Goal: Book appointment/travel/reservation

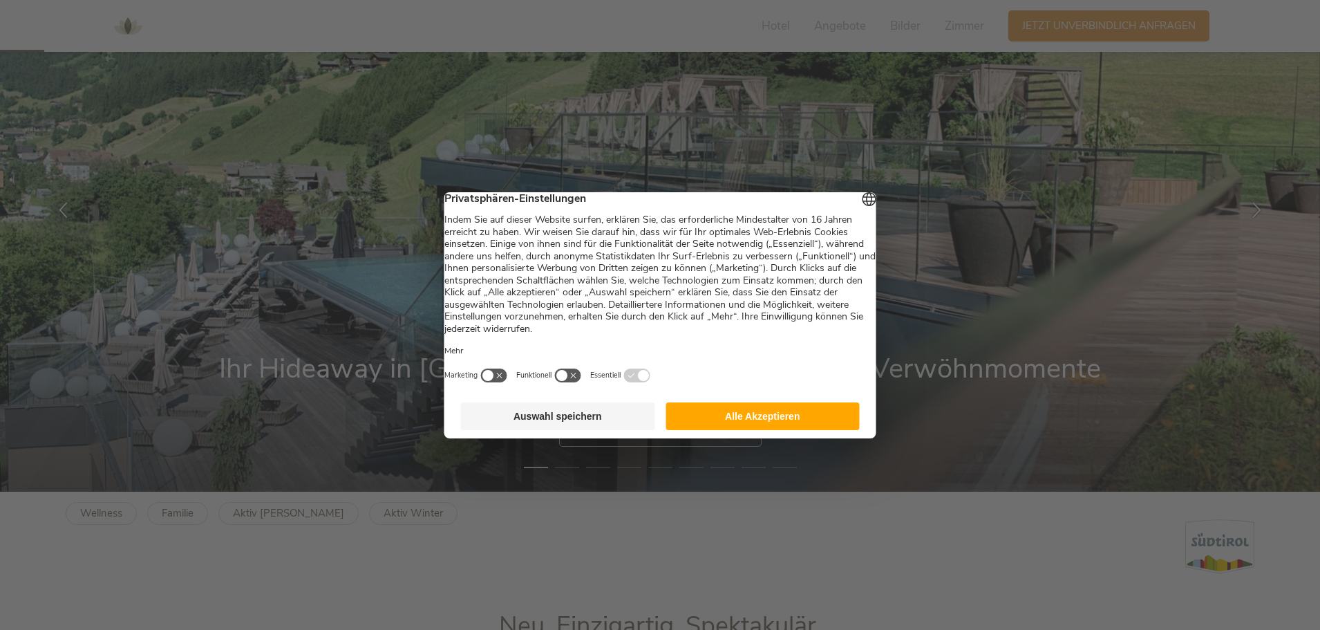
click at [715, 428] on button "Alle Akzeptieren" at bounding box center [762, 416] width 194 height 28
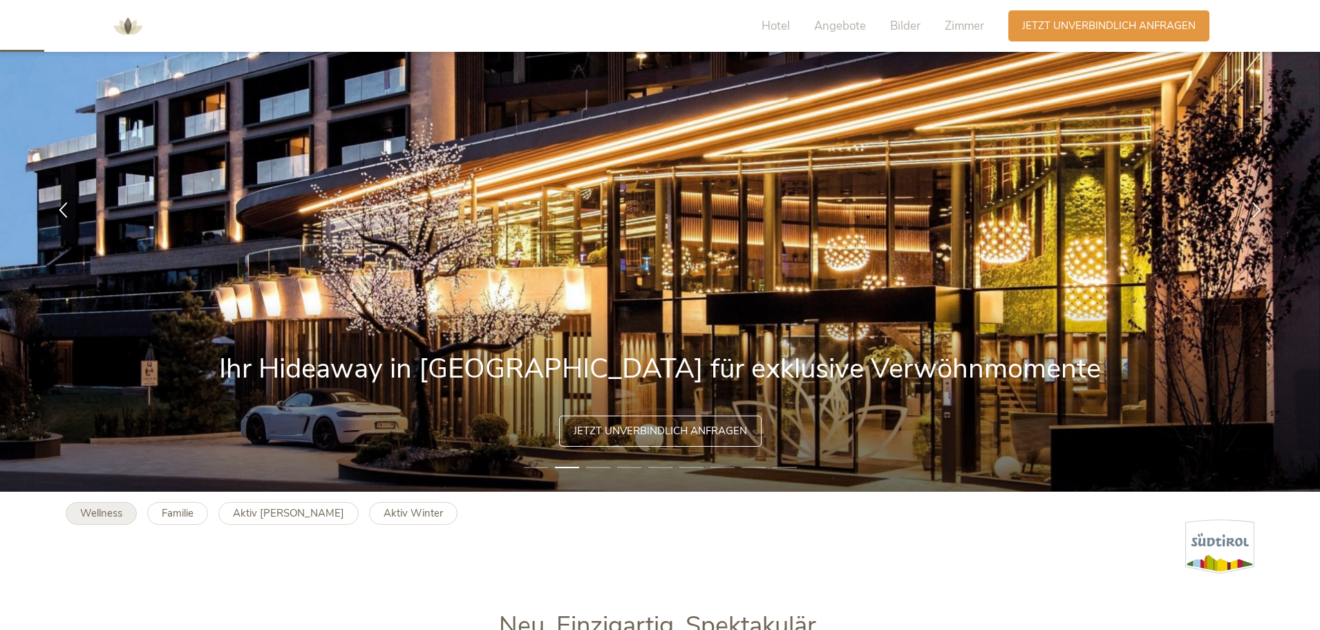
click at [114, 518] on b "Wellness" at bounding box center [101, 513] width 42 height 14
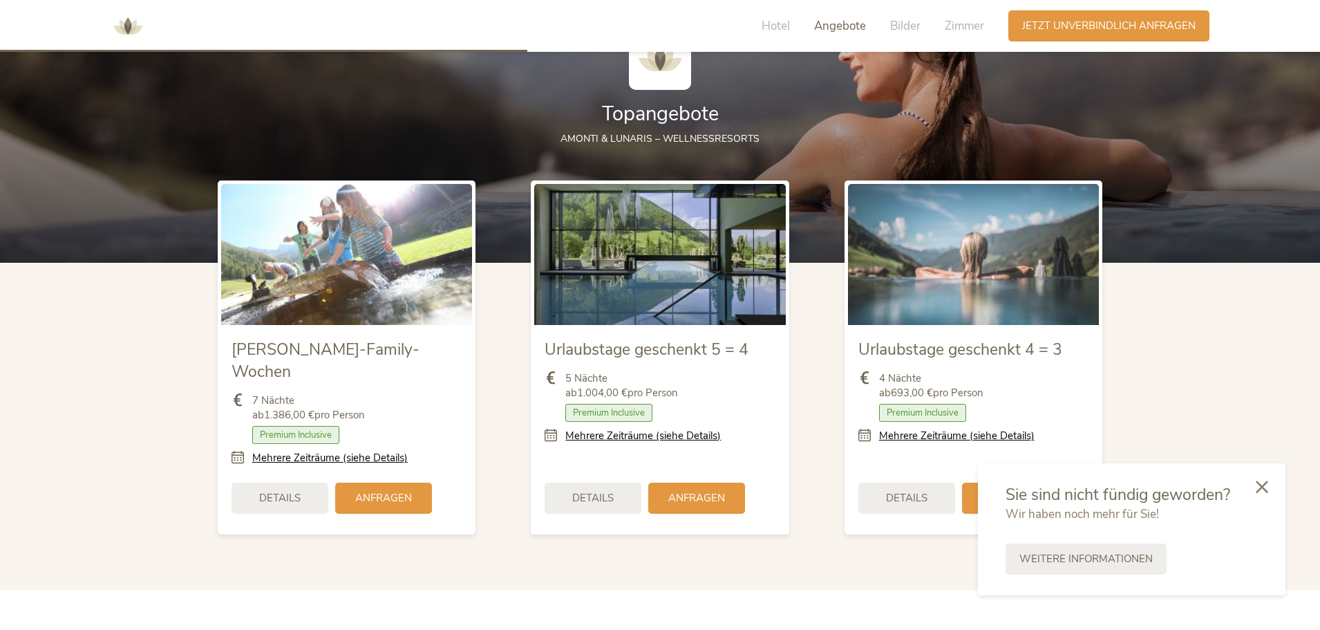
scroll to position [1659, 0]
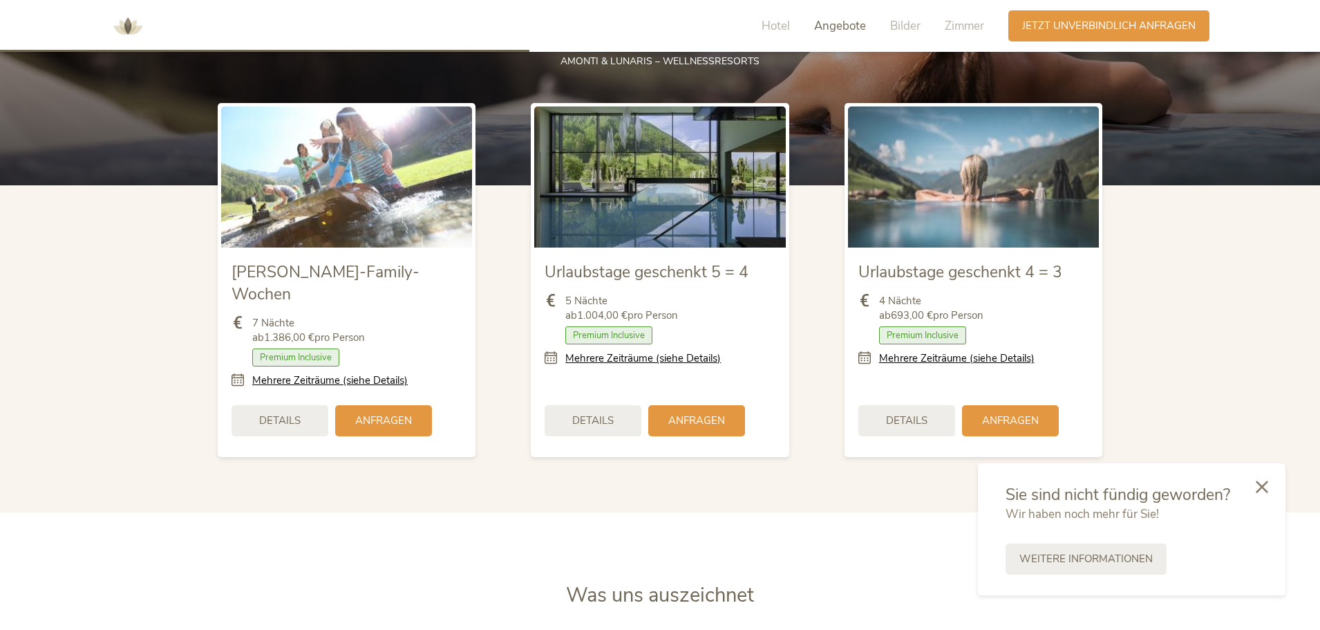
click at [704, 189] on img at bounding box center [659, 176] width 251 height 141
click at [686, 265] on span "Urlaubstage geschenkt 5 = 4" at bounding box center [647, 271] width 204 height 21
click at [606, 340] on span "Premium Inclusive" at bounding box center [608, 335] width 87 height 18
click at [665, 405] on div "Anfragen" at bounding box center [696, 419] width 97 height 31
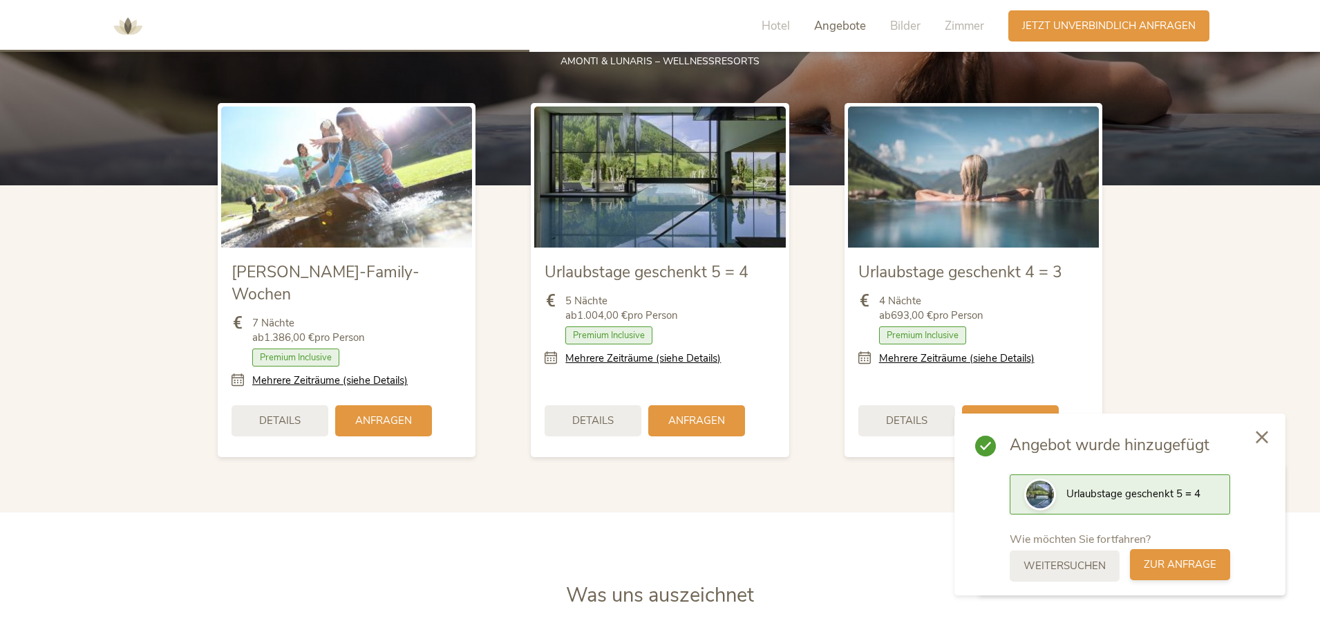
click at [1187, 571] on span "zur Anfrage" at bounding box center [1180, 564] width 73 height 15
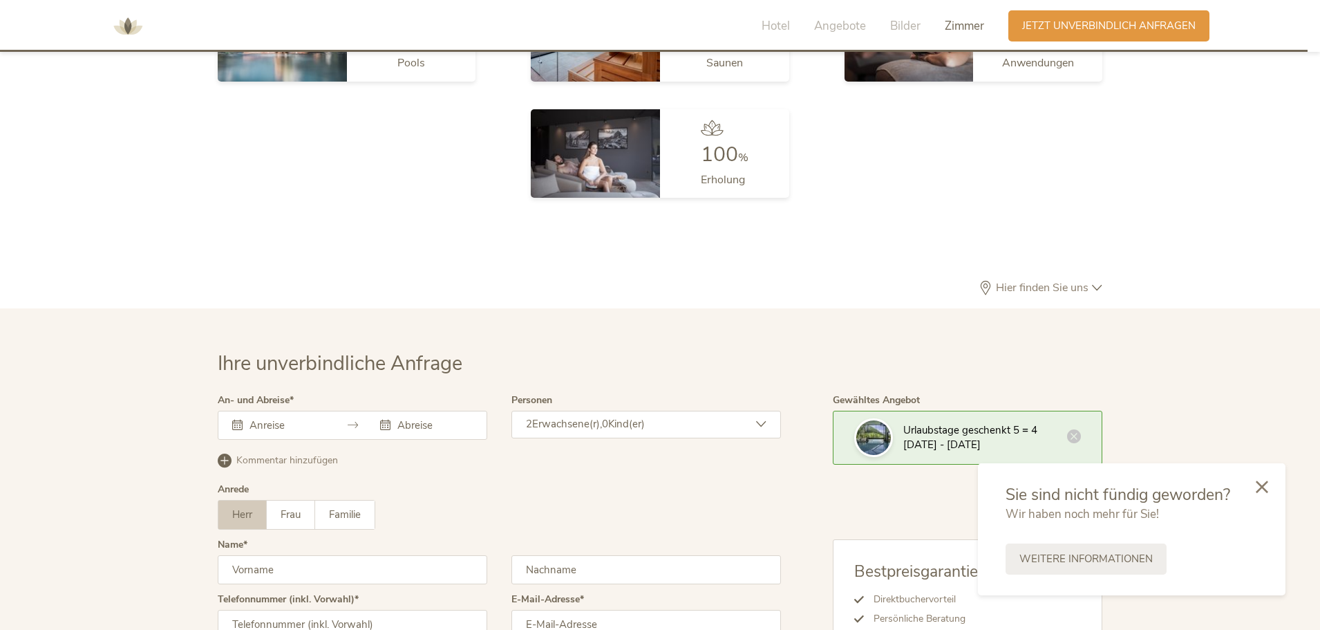
scroll to position [4137, 0]
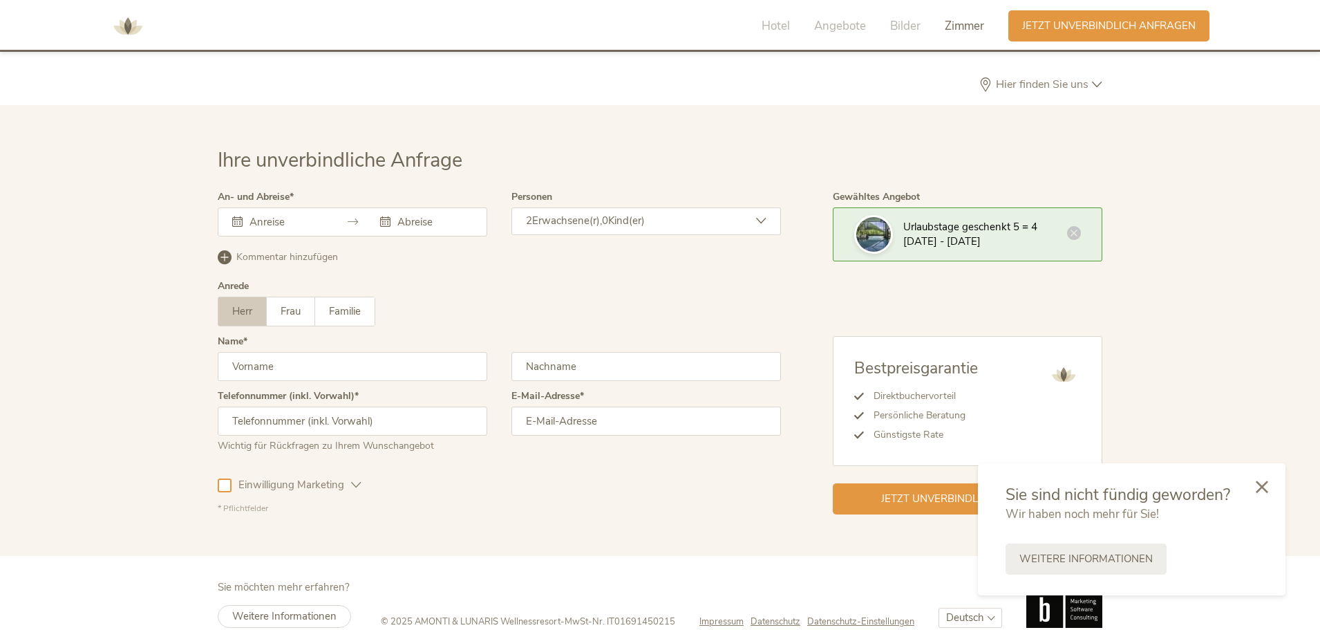
click at [257, 215] on input "text" at bounding box center [285, 222] width 79 height 14
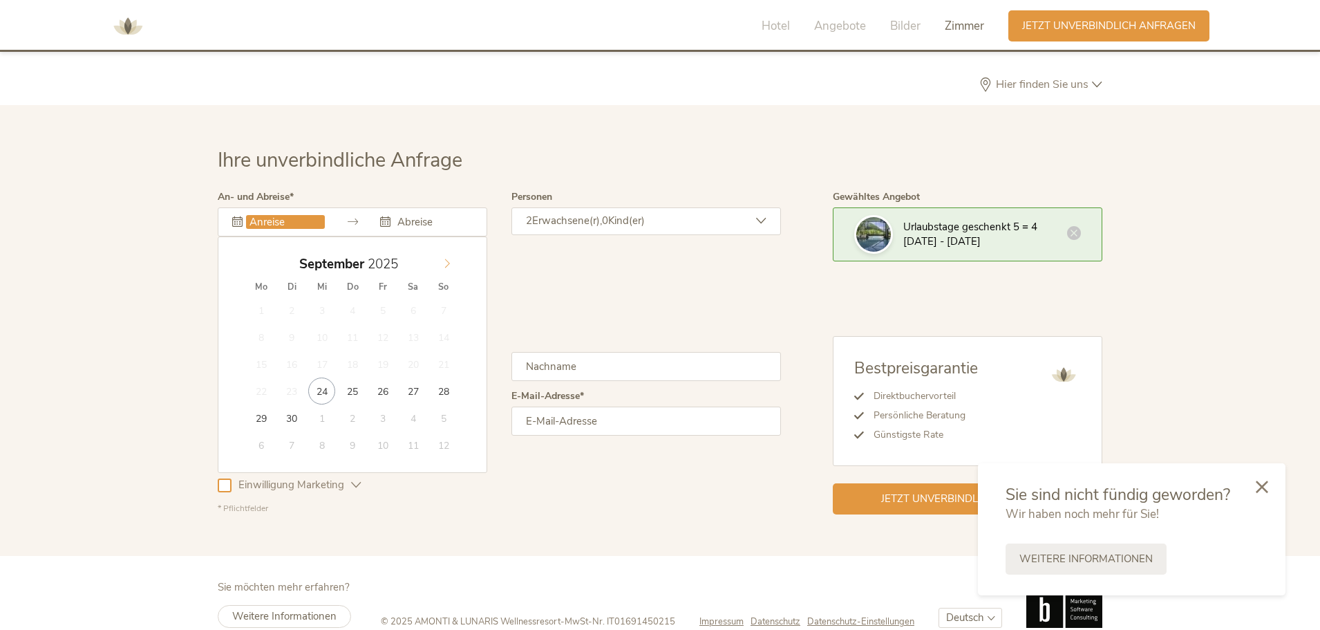
click at [448, 258] on icon at bounding box center [447, 263] width 10 height 10
click at [448, 259] on icon at bounding box center [447, 263] width 5 height 9
type input "2026"
click at [449, 258] on icon at bounding box center [447, 263] width 10 height 10
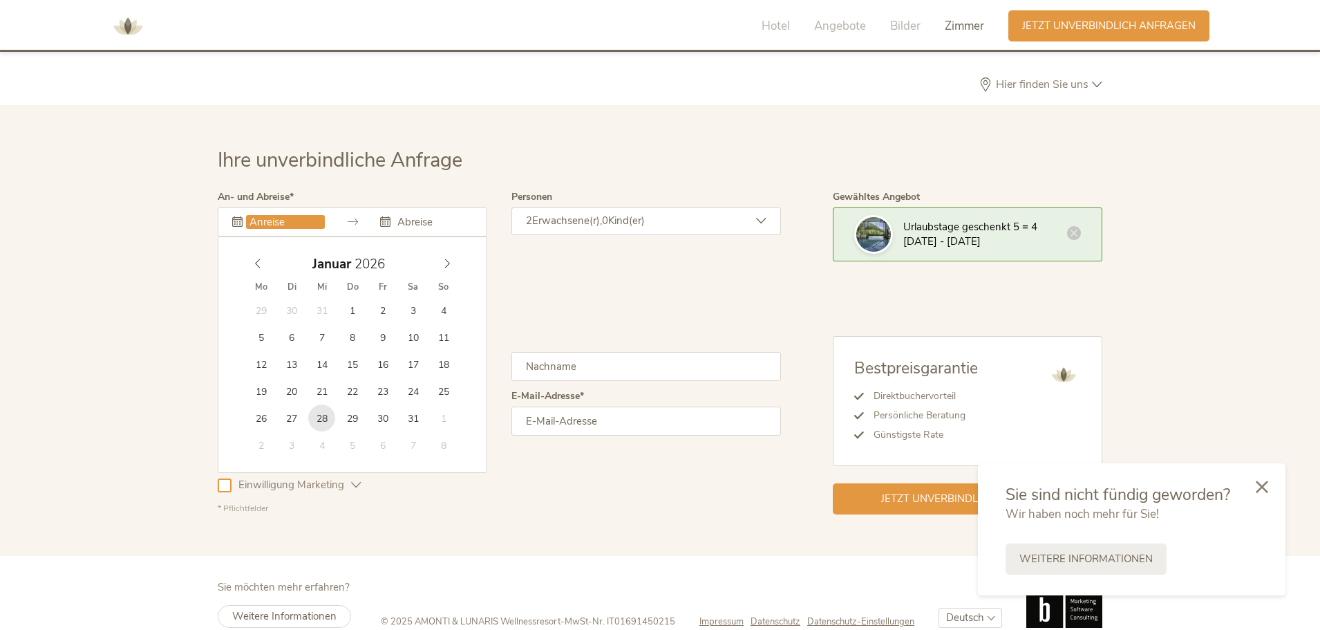
type input "[DATE]"
type input "2026"
type input "[DATE]"
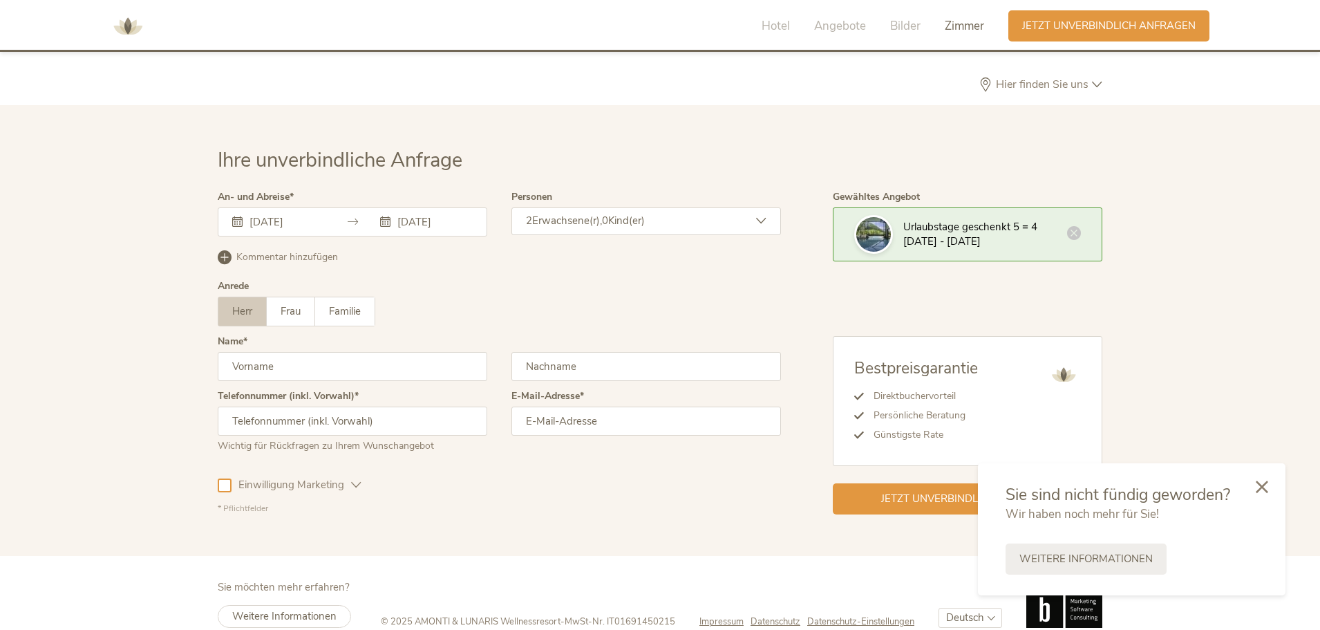
click at [283, 215] on input "[DATE]" at bounding box center [285, 222] width 79 height 14
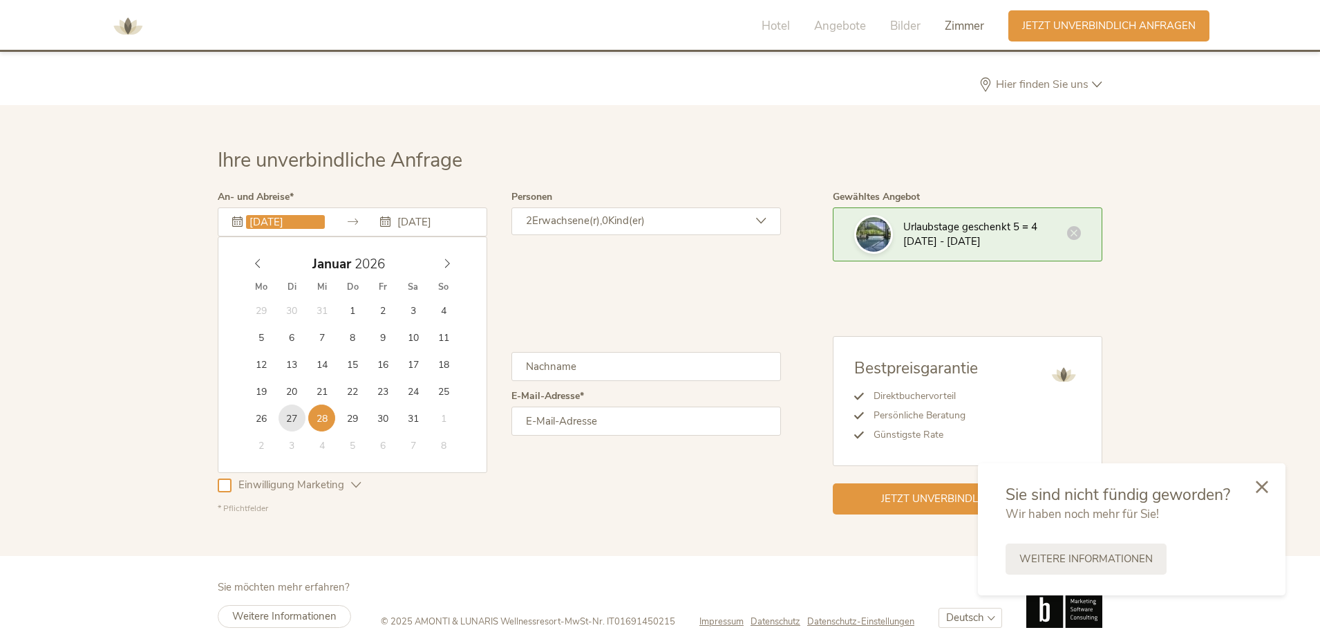
type input "[DATE]"
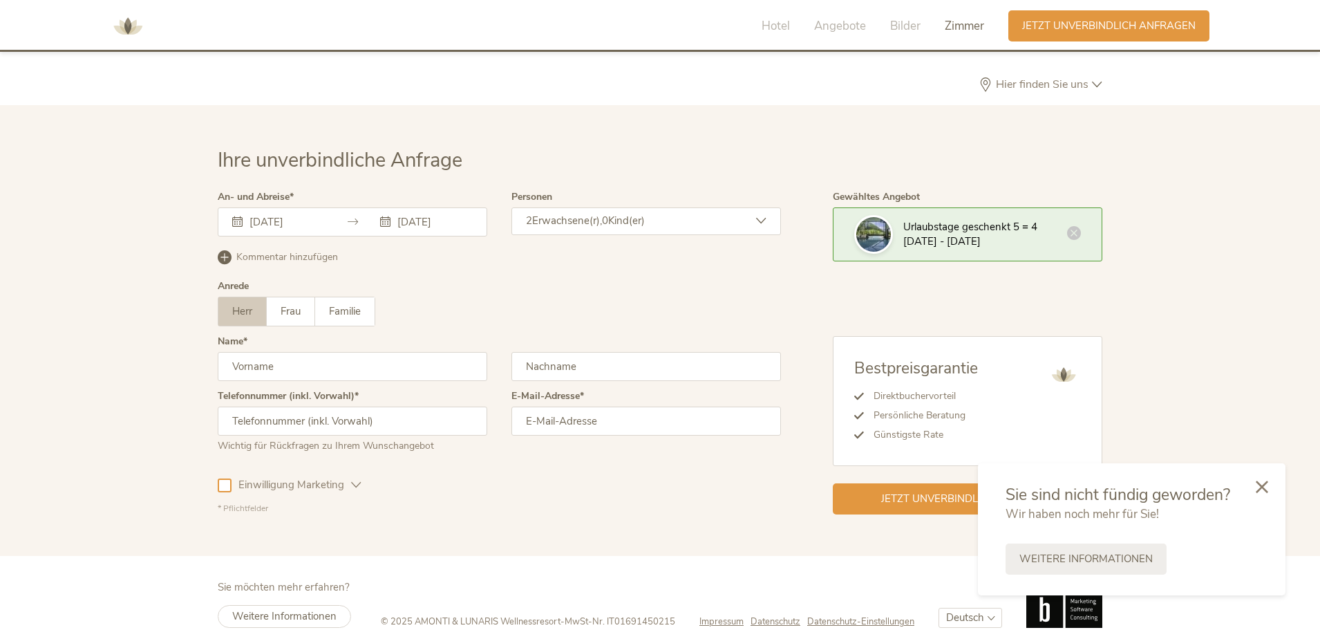
click at [537, 302] on div "Herr Frau Familie Herr Frau Familie" at bounding box center [499, 311] width 563 height 30
click at [636, 209] on div "2 Erwachsene(r), 0 Kind(er)" at bounding box center [646, 221] width 270 height 28
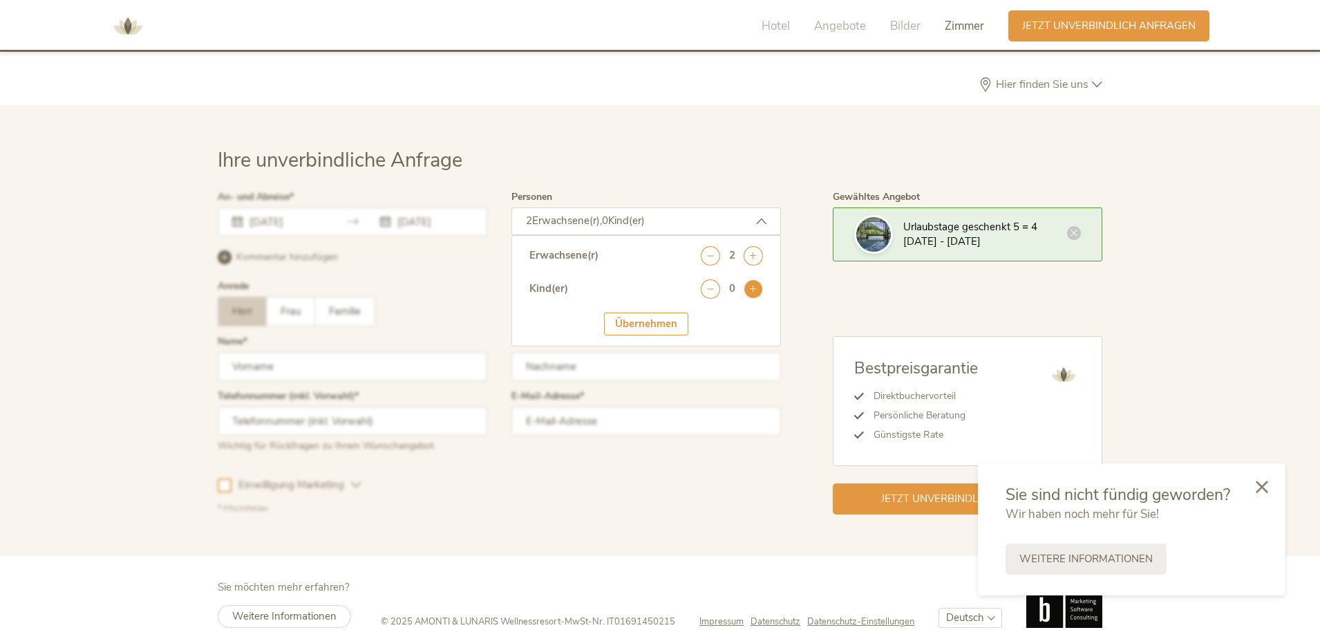
click at [754, 279] on icon at bounding box center [753, 288] width 19 height 19
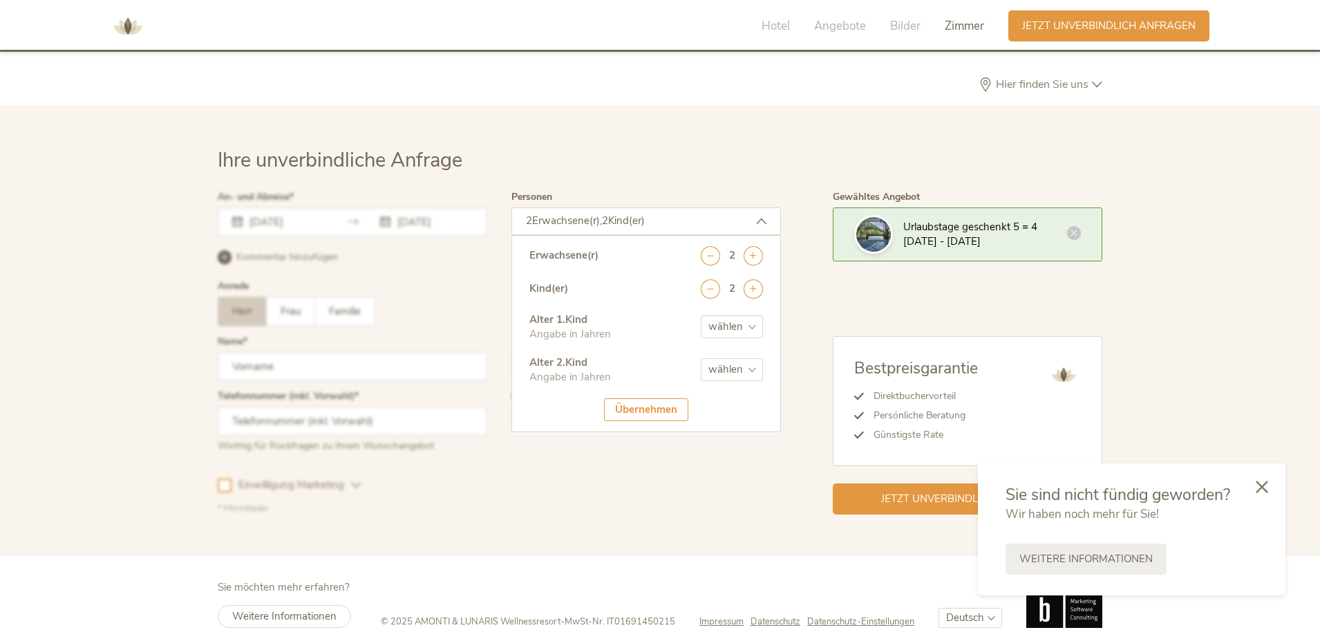
click at [755, 315] on select "wählen 0 1 2 3 4 5 6 7 8 9 10 11 12 13 14 15 16 17" at bounding box center [732, 326] width 62 height 23
select select "5"
click at [701, 315] on select "wählen 0 1 2 3 4 5 6 7 8 9 10 11 12 13 14 15 16 17" at bounding box center [732, 326] width 62 height 23
click at [722, 358] on select "wählen 0 1 2 3 4 5 6 7 8 9 10 11 12 13 14 15 16 17" at bounding box center [732, 369] width 62 height 23
click at [700, 26] on div "Hotel Angebote Bilder Zimmer Anfragen Jetzt unverbindlich anfragen" at bounding box center [660, 26] width 1320 height 52
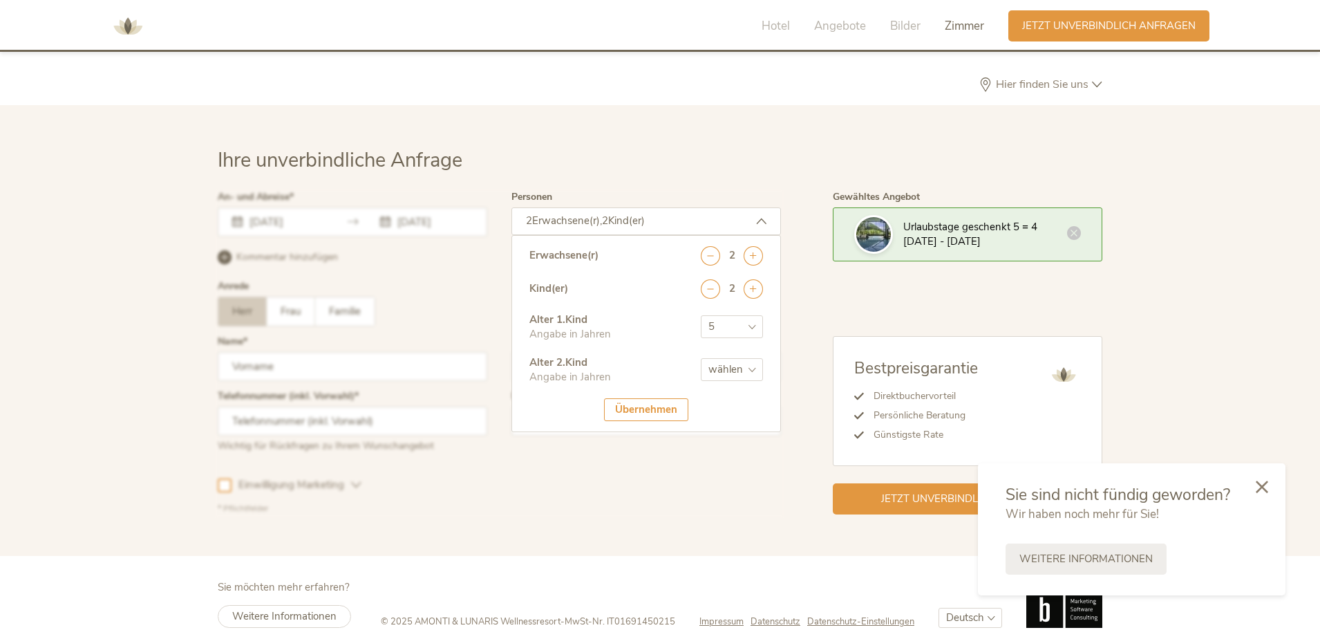
click at [732, 358] on select "wählen 0 1 2 3 4 5 6 7 8 9 10 11 12 13 14 15 16 17" at bounding box center [732, 369] width 62 height 23
select select "2"
click at [701, 358] on select "wählen 0 1 2 3 4 5 6 7 8 9 10 11 12 13 14 15 16 17" at bounding box center [732, 369] width 62 height 23
click at [644, 398] on div "Übernehmen" at bounding box center [646, 409] width 84 height 23
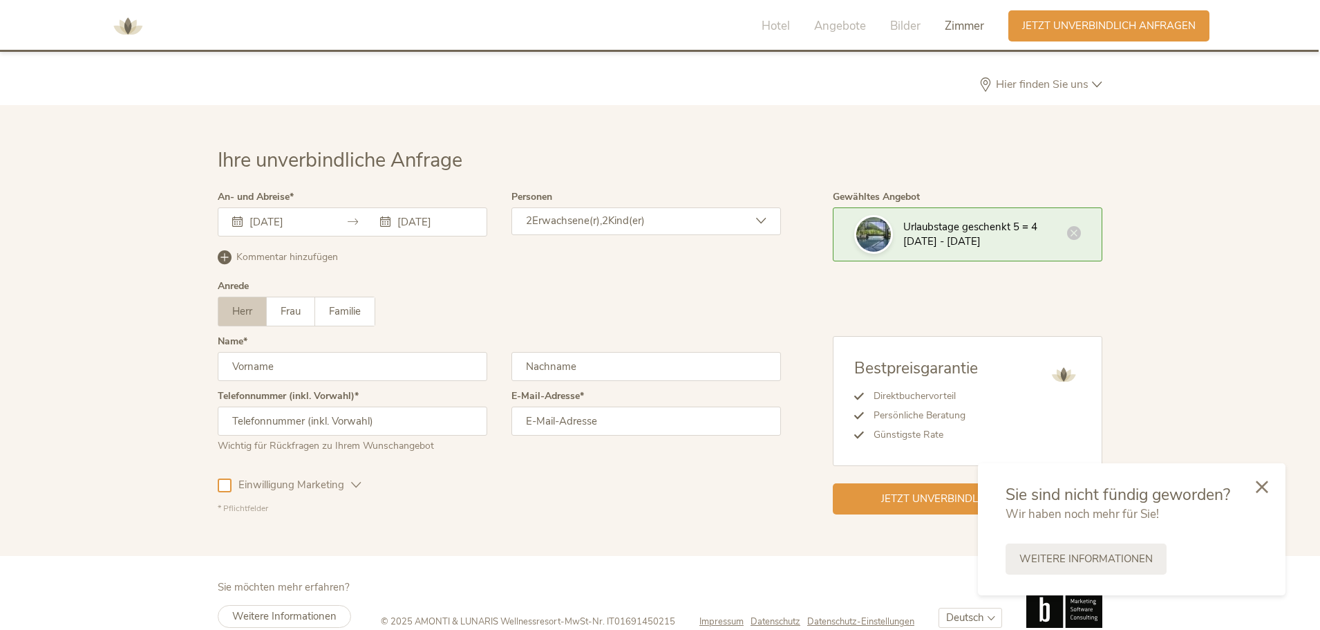
scroll to position [4068, 0]
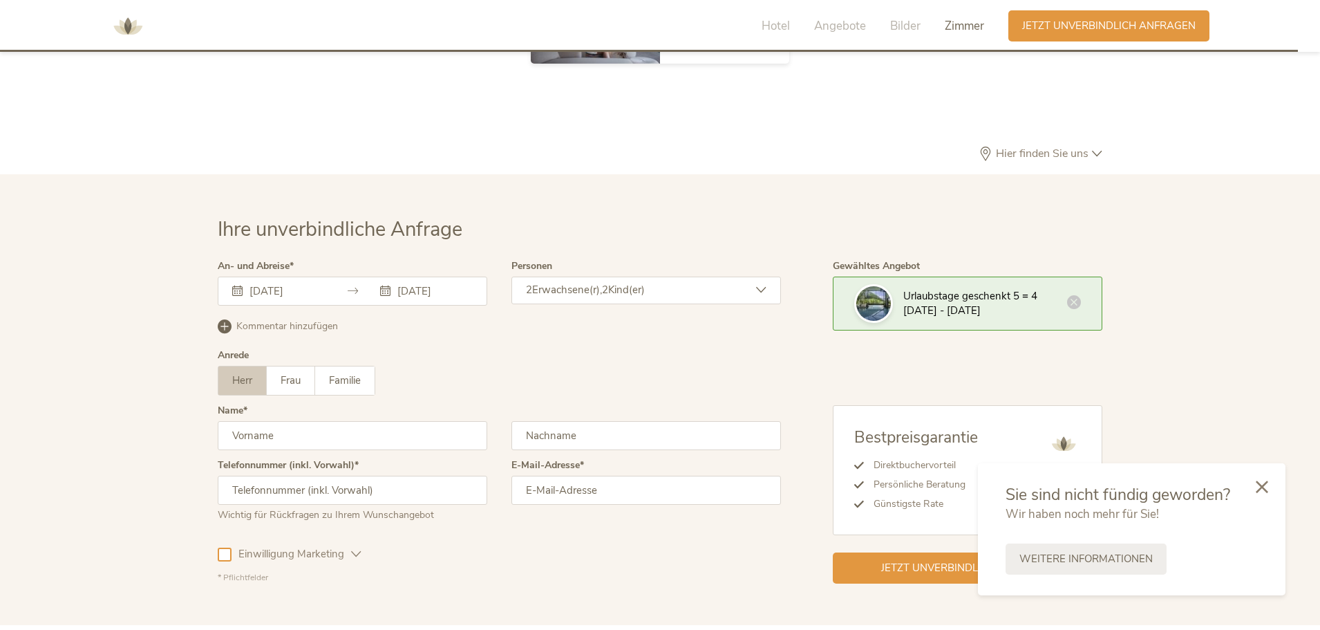
click at [234, 423] on input "text" at bounding box center [353, 435] width 270 height 29
type input "[PERSON_NAME]"
type input "Gonszcz"
click at [399, 475] on input "text" at bounding box center [353, 489] width 270 height 29
click at [397, 475] on input "text" at bounding box center [353, 489] width 270 height 29
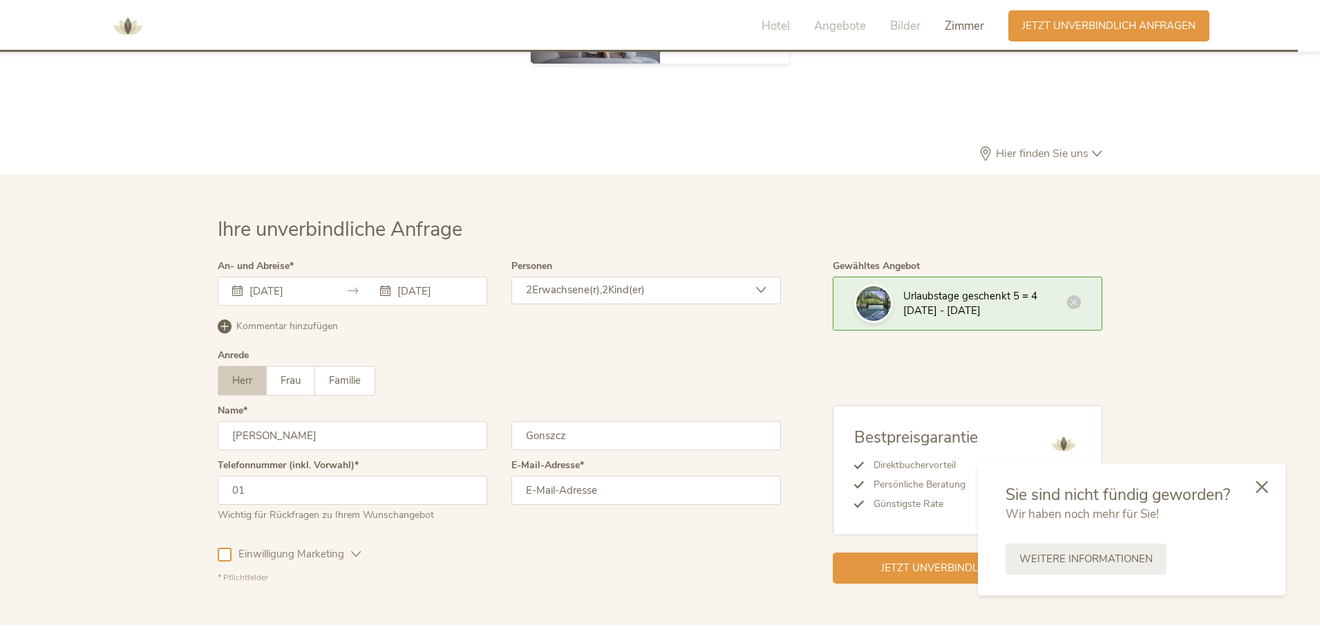
type input "0"
type input "[PHONE_NUMBER]"
click at [546, 475] on input "email" at bounding box center [646, 489] width 270 height 29
type input "[EMAIL_ADDRESS][DOMAIN_NAME]"
click at [214, 525] on div "Ihre unverbindliche Anfrage An- und Abreise [DATE] [DATE] [DATE] Mo Di Mi Do Fr…" at bounding box center [660, 400] width 912 height 368
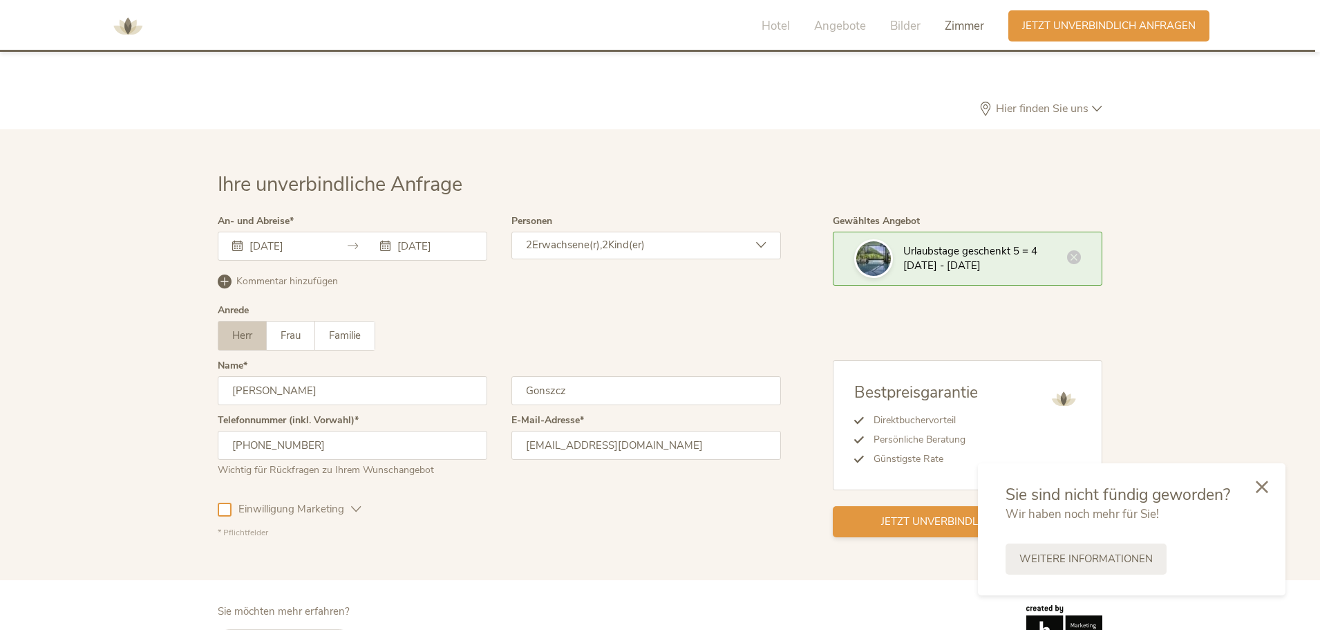
scroll to position [4137, 0]
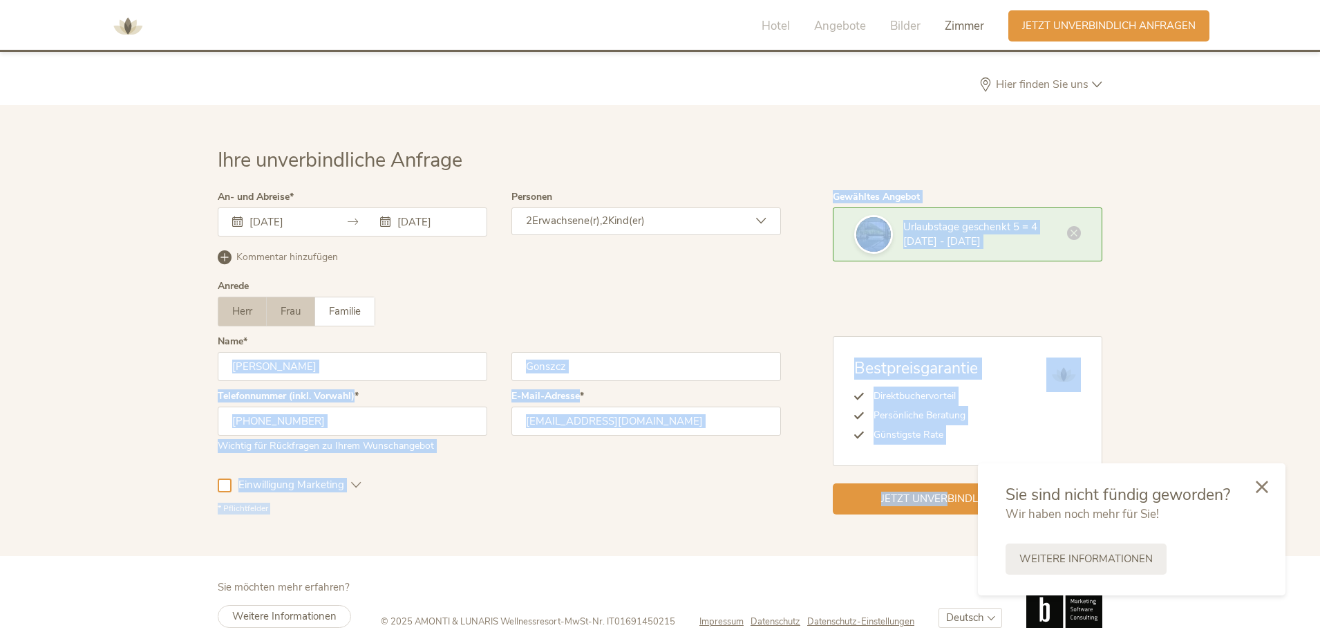
drag, startPoint x: 946, startPoint y: 471, endPoint x: 274, endPoint y: 299, distance: 693.4
click at [347, 323] on div "An- und Abreise [DATE] [DATE] [DATE] Mo Di Mi Do Fr Sa So 29 30 31 1 2 3 4 5 6 …" at bounding box center [660, 353] width 885 height 322
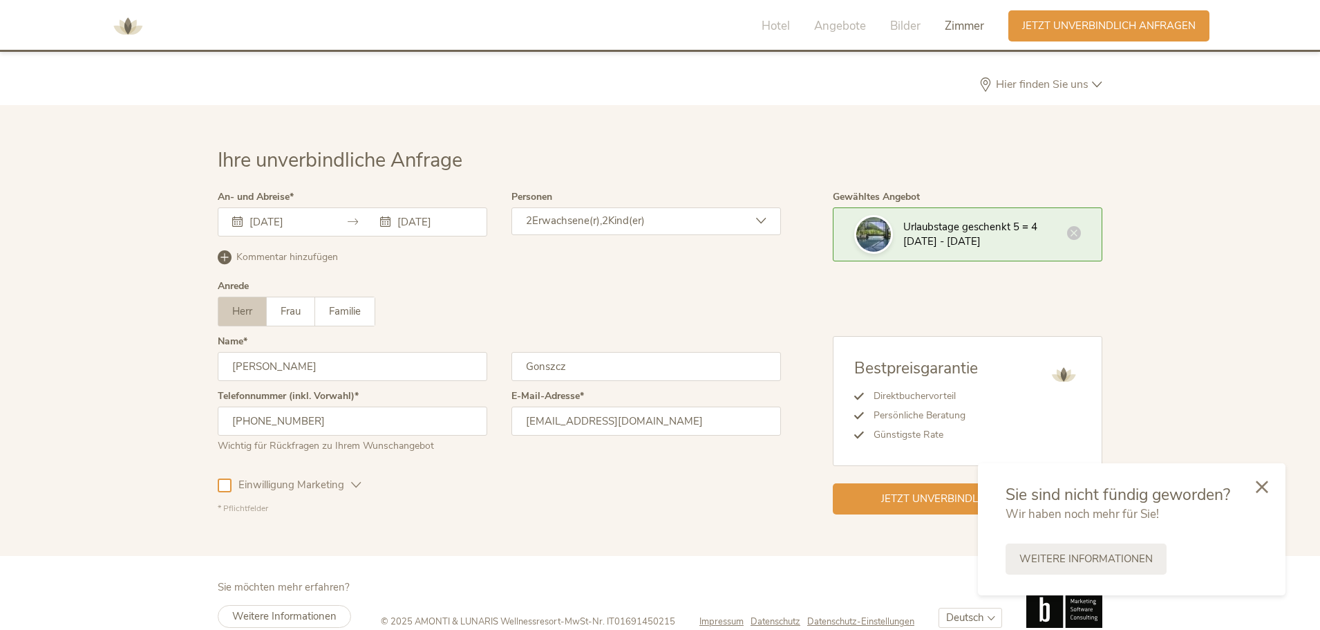
click at [399, 303] on div "Herr Frau Familie Herr Frau Familie" at bounding box center [499, 311] width 563 height 30
click at [361, 304] on span "Familie" at bounding box center [345, 311] width 32 height 14
click at [920, 482] on div "Jetzt unverbindlich anfragen" at bounding box center [968, 497] width 270 height 31
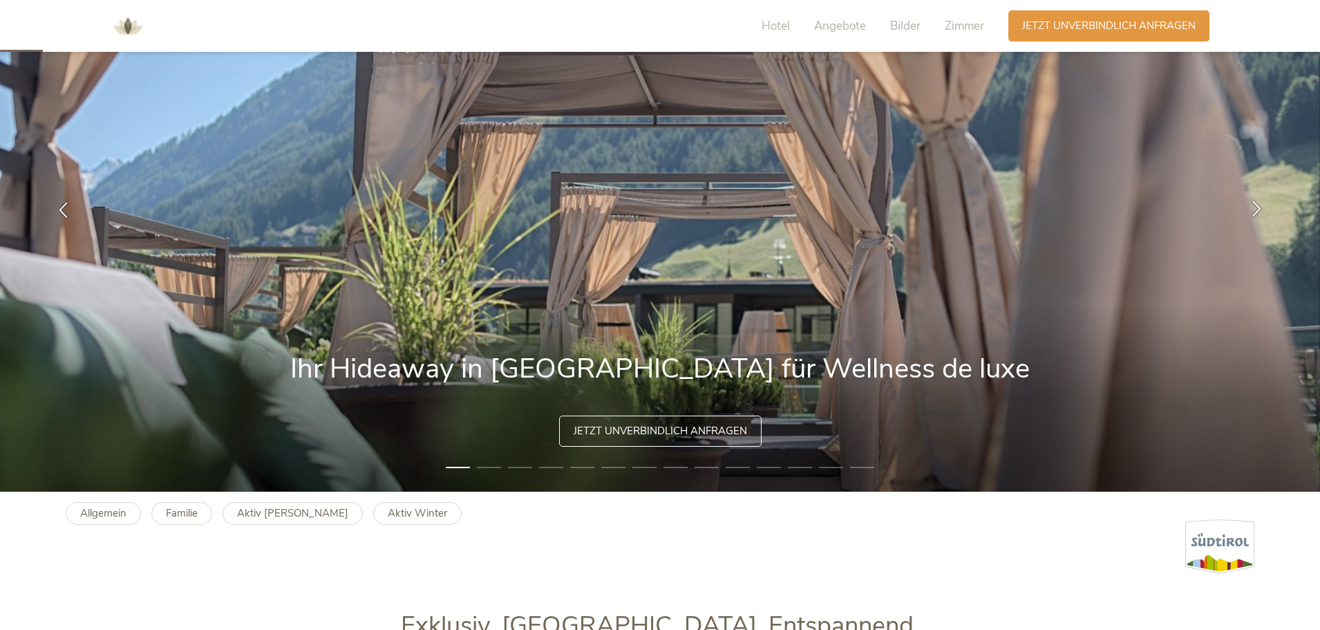
click at [1251, 207] on icon at bounding box center [1257, 208] width 16 height 16
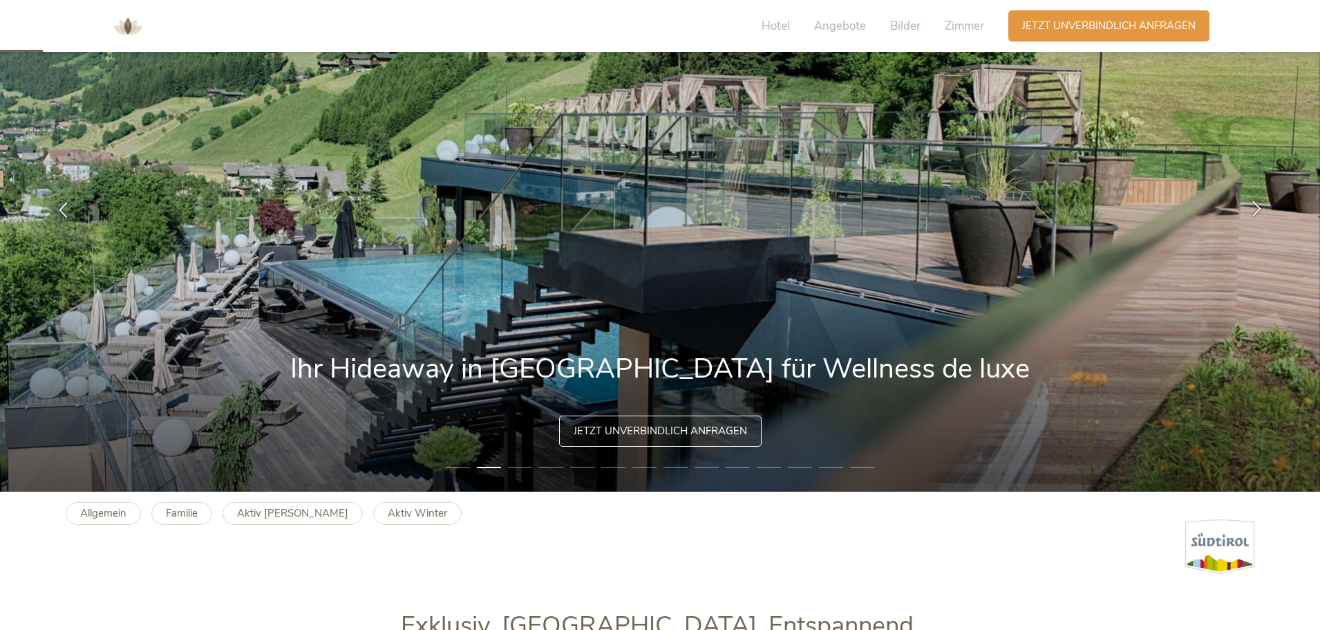
click at [1251, 207] on icon at bounding box center [1257, 208] width 16 height 16
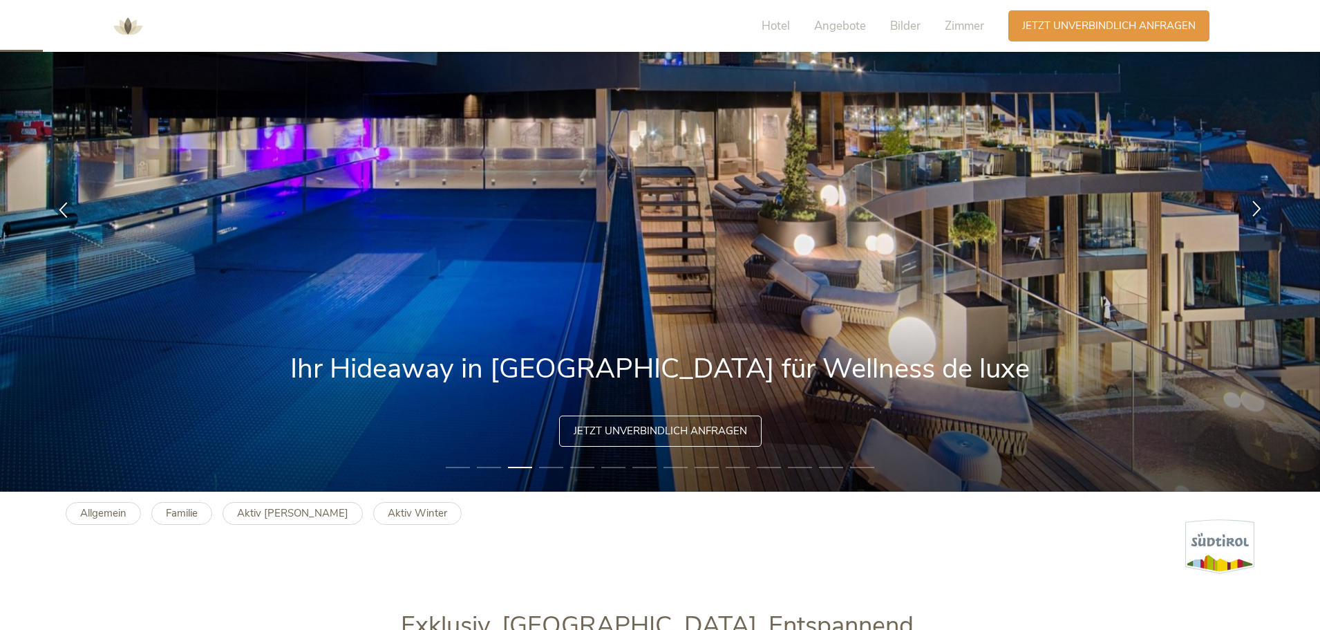
click at [1251, 207] on icon at bounding box center [1257, 208] width 16 height 16
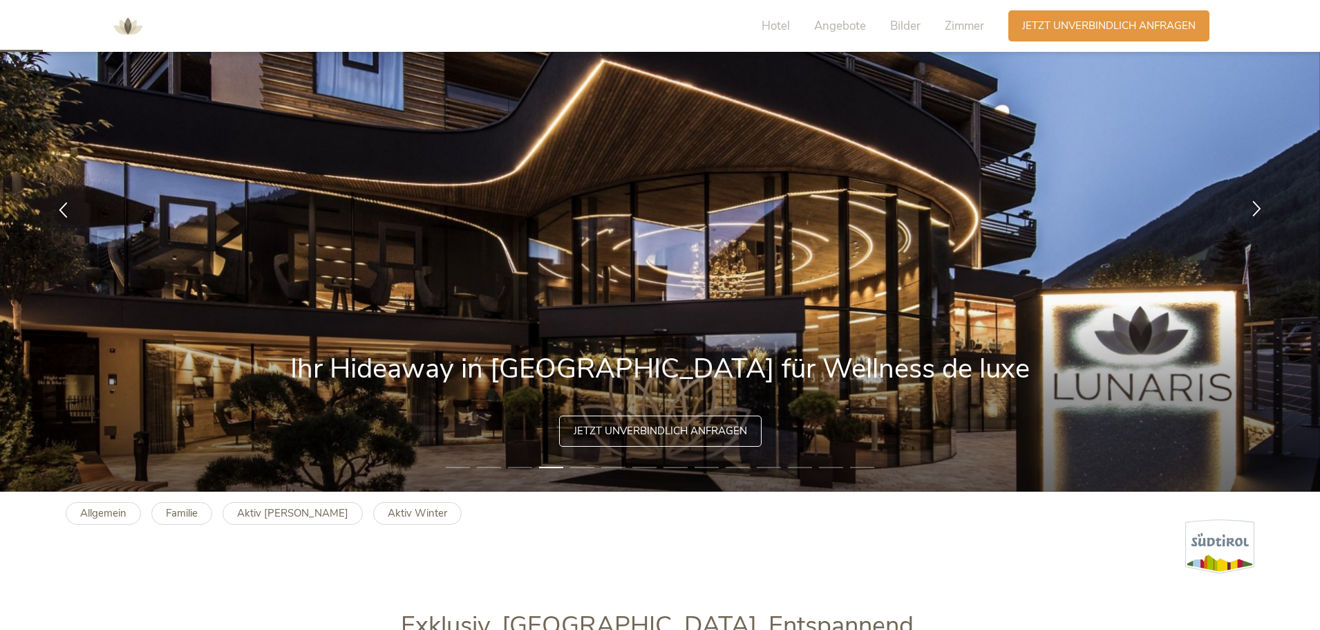
click at [1251, 207] on icon at bounding box center [1257, 208] width 16 height 16
click at [1262, 209] on icon at bounding box center [1257, 208] width 16 height 16
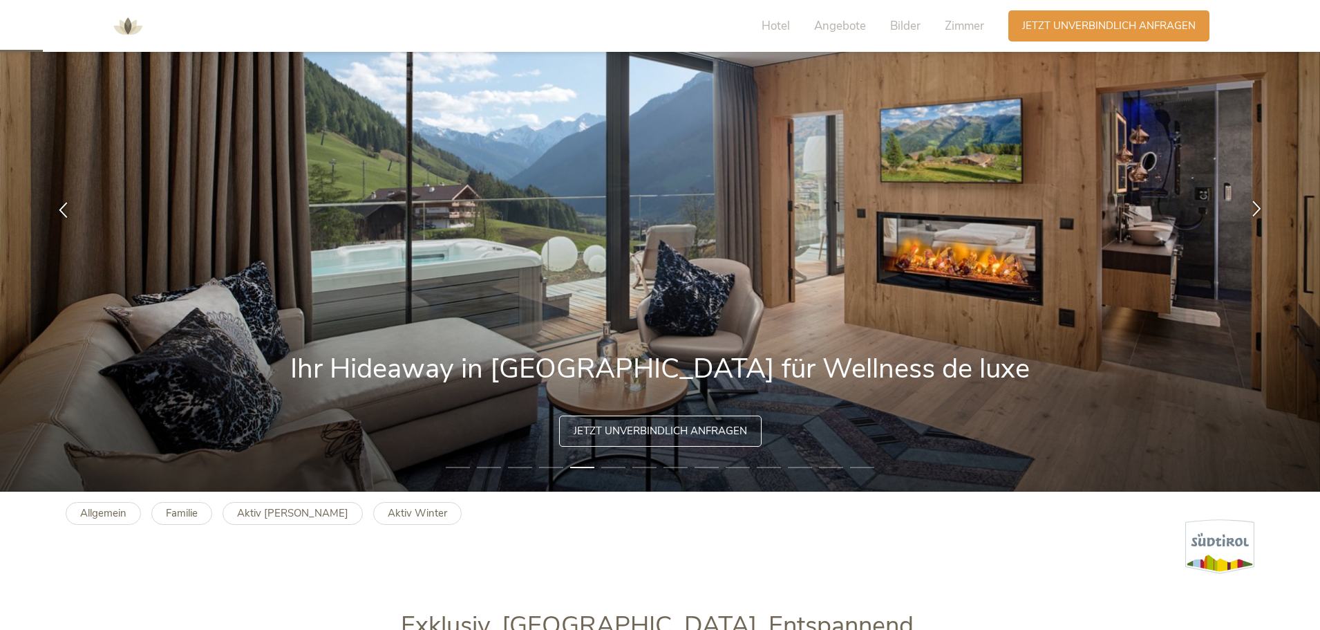
click at [1262, 209] on icon at bounding box center [1257, 208] width 16 height 16
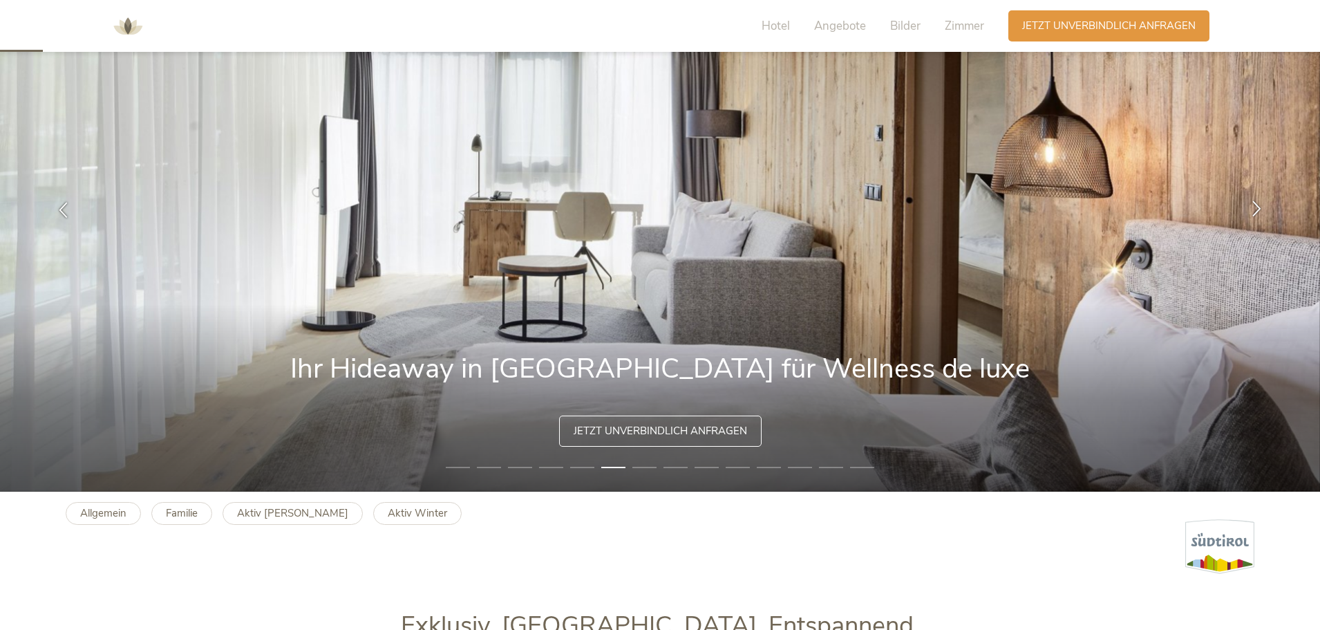
click at [1262, 209] on icon at bounding box center [1257, 208] width 16 height 16
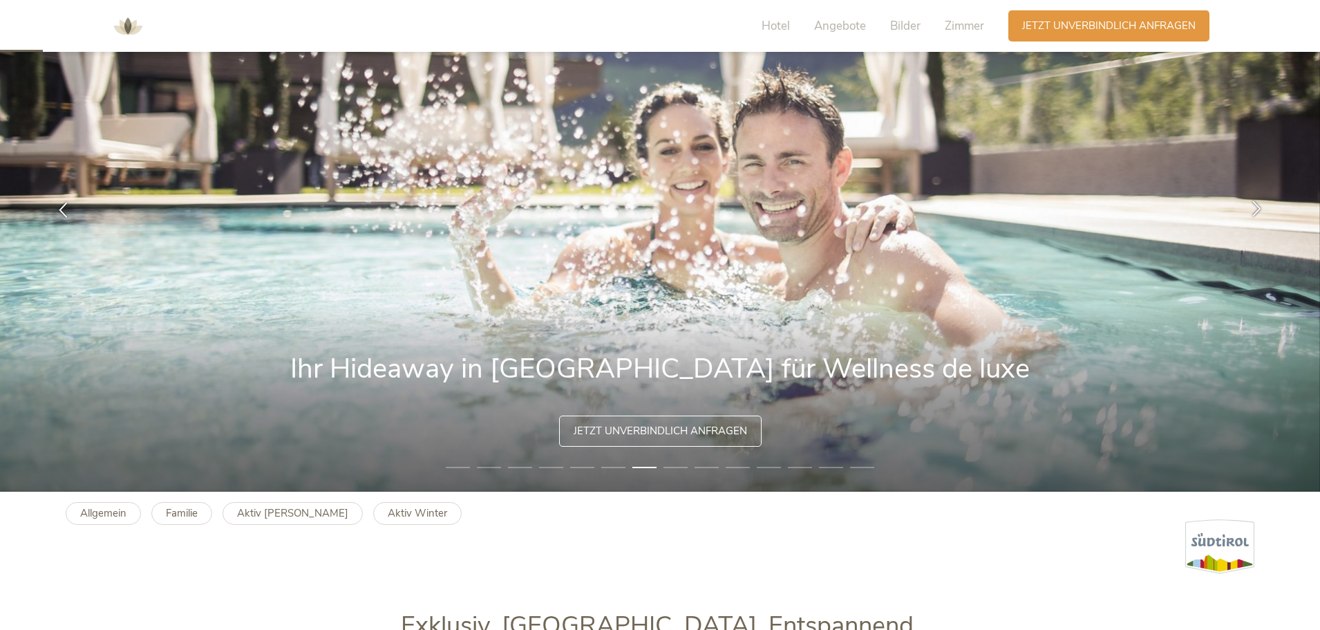
click at [1262, 209] on icon at bounding box center [1257, 208] width 16 height 16
click at [1260, 209] on icon at bounding box center [1257, 208] width 16 height 16
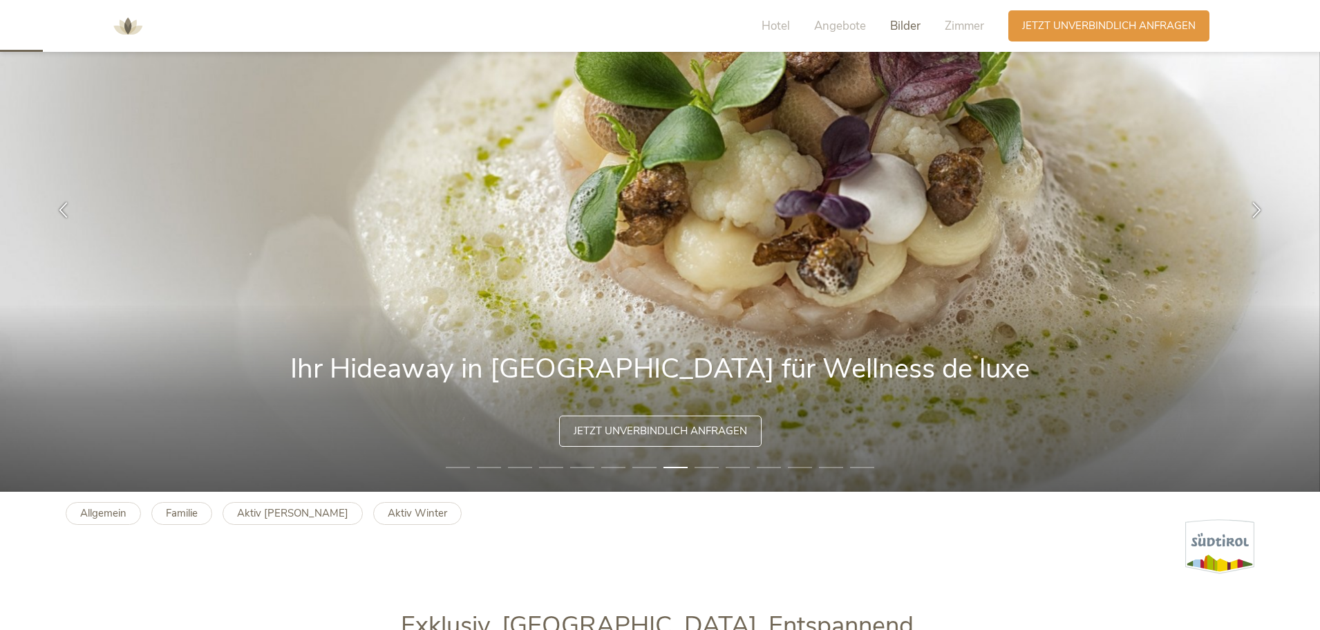
click at [898, 26] on span "Bilder" at bounding box center [905, 26] width 30 height 16
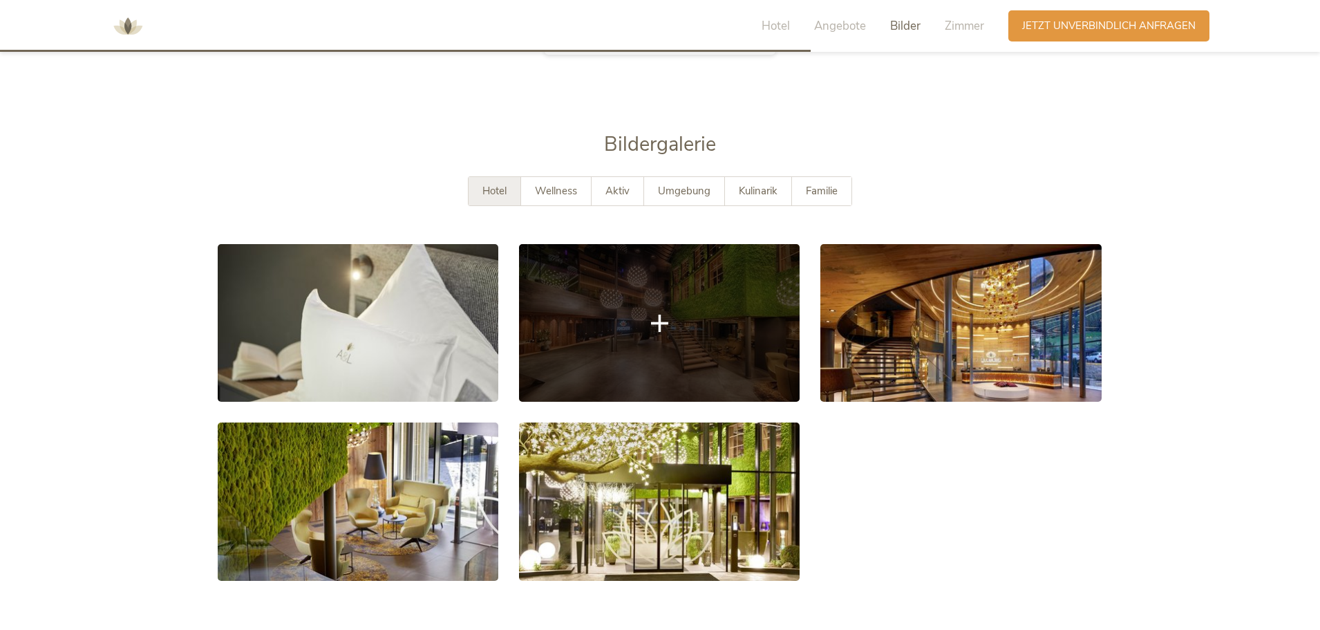
scroll to position [2603, 0]
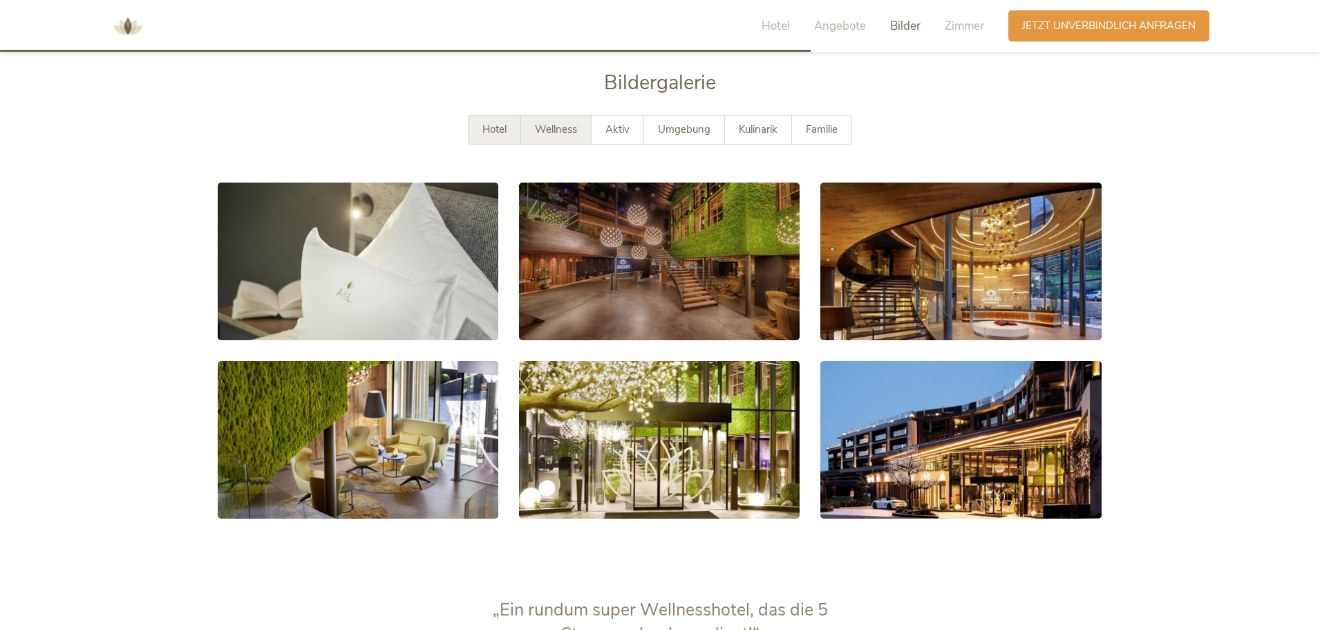
click at [563, 115] on div "Wellness" at bounding box center [556, 129] width 70 height 28
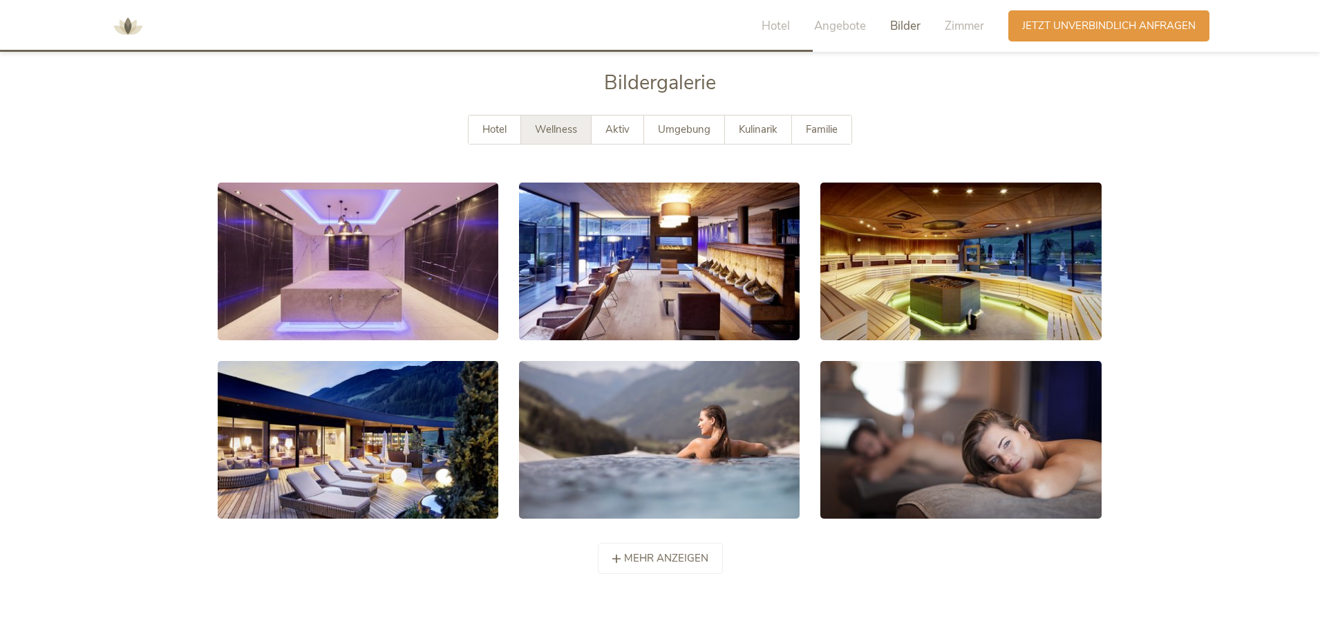
scroll to position [2672, 0]
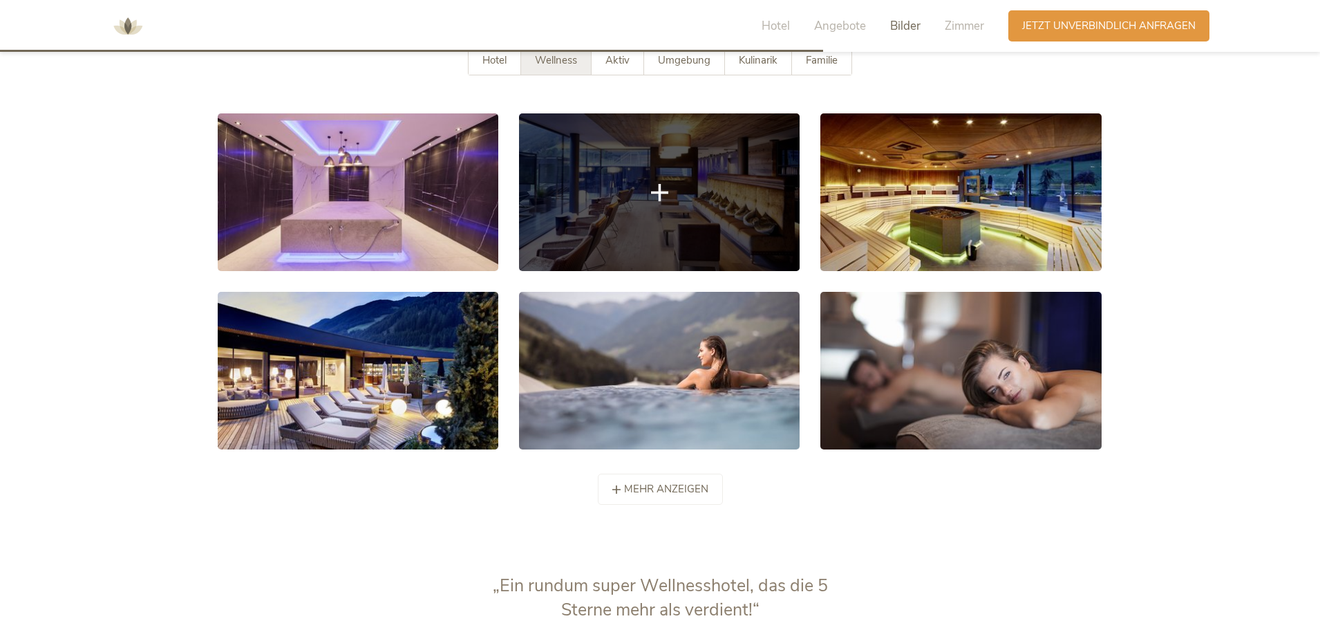
click at [696, 185] on link at bounding box center [659, 192] width 281 height 158
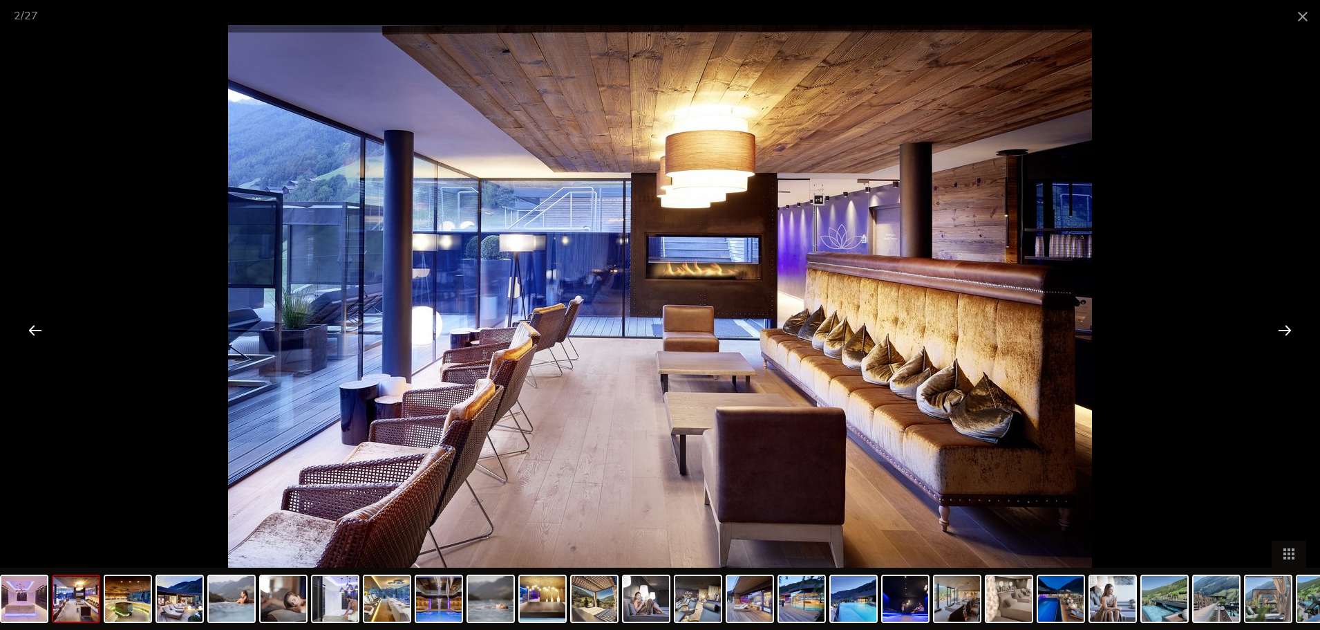
click at [1294, 332] on div at bounding box center [1284, 329] width 43 height 43
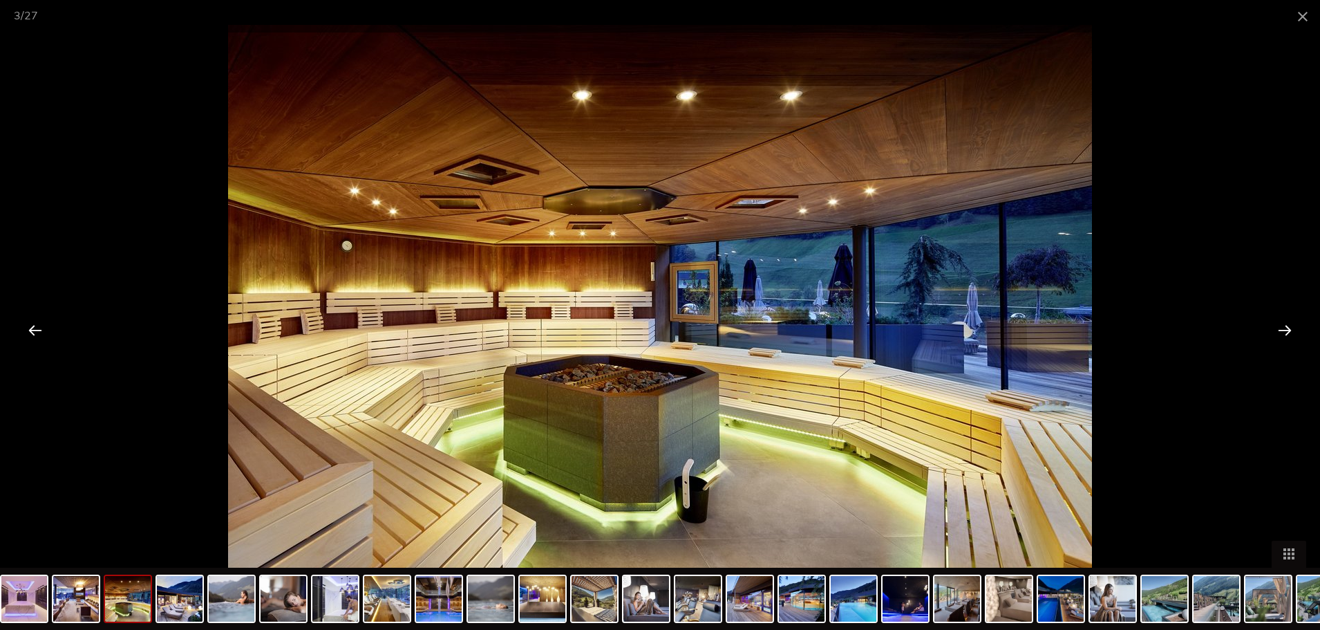
click at [1291, 330] on div at bounding box center [1284, 329] width 43 height 43
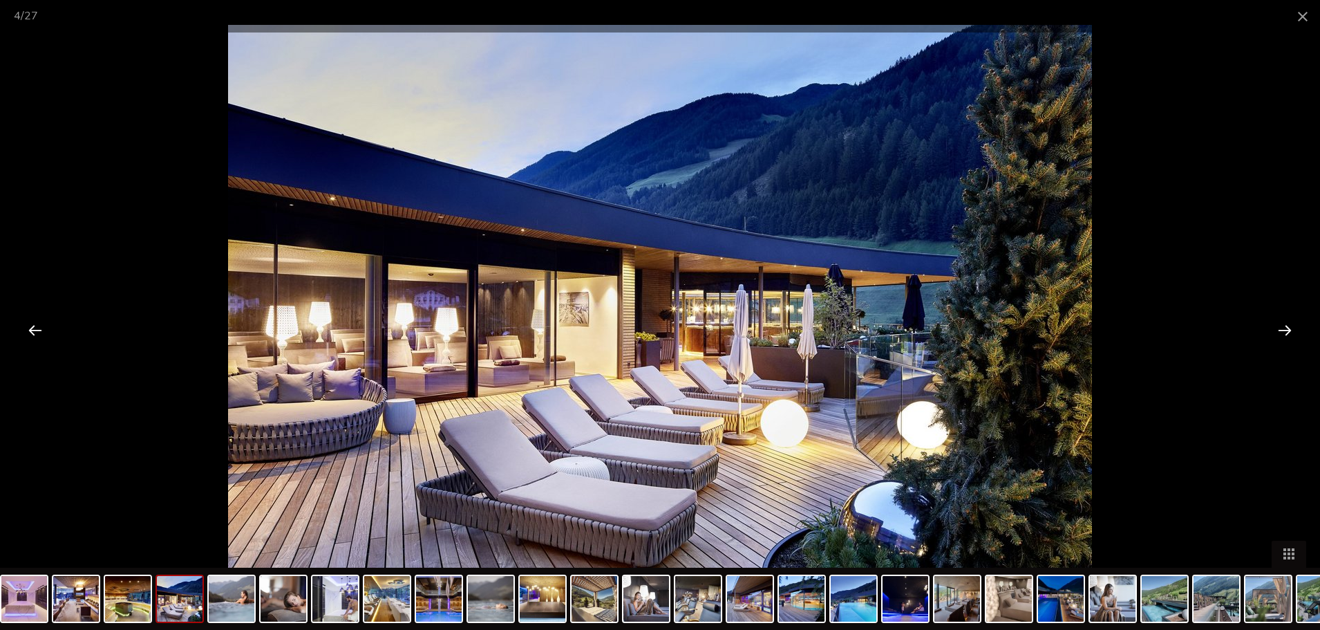
click at [1289, 330] on div at bounding box center [1284, 329] width 43 height 43
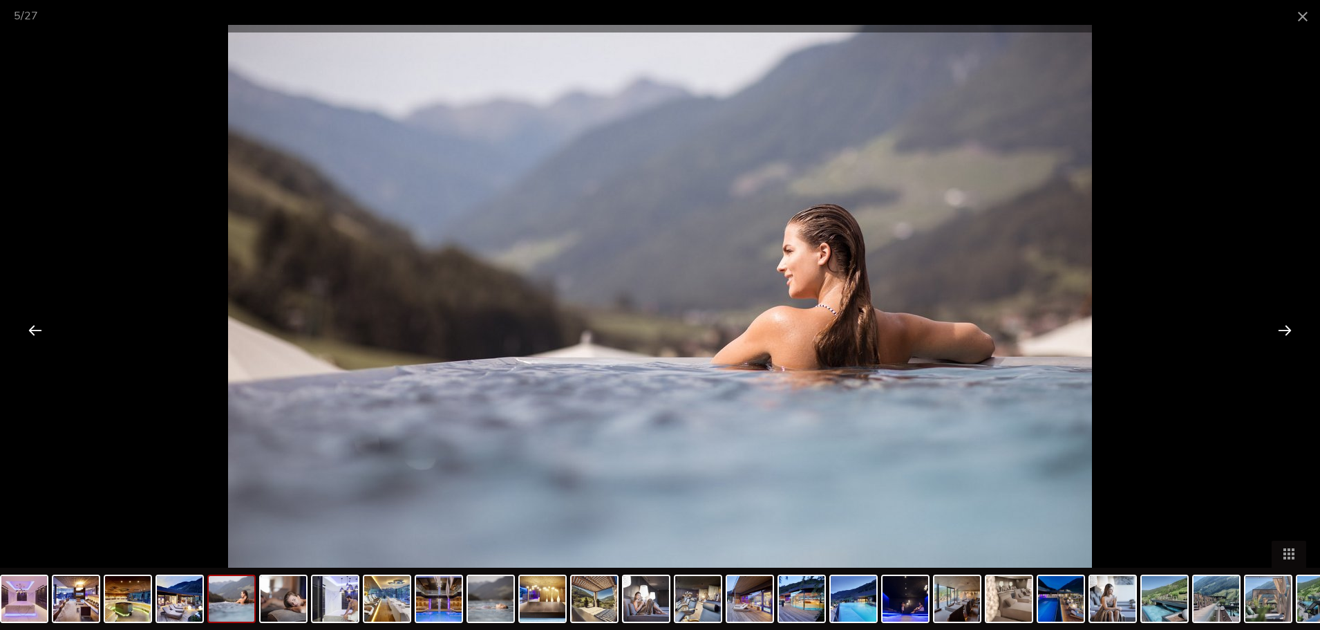
click at [1289, 330] on div at bounding box center [1284, 329] width 43 height 43
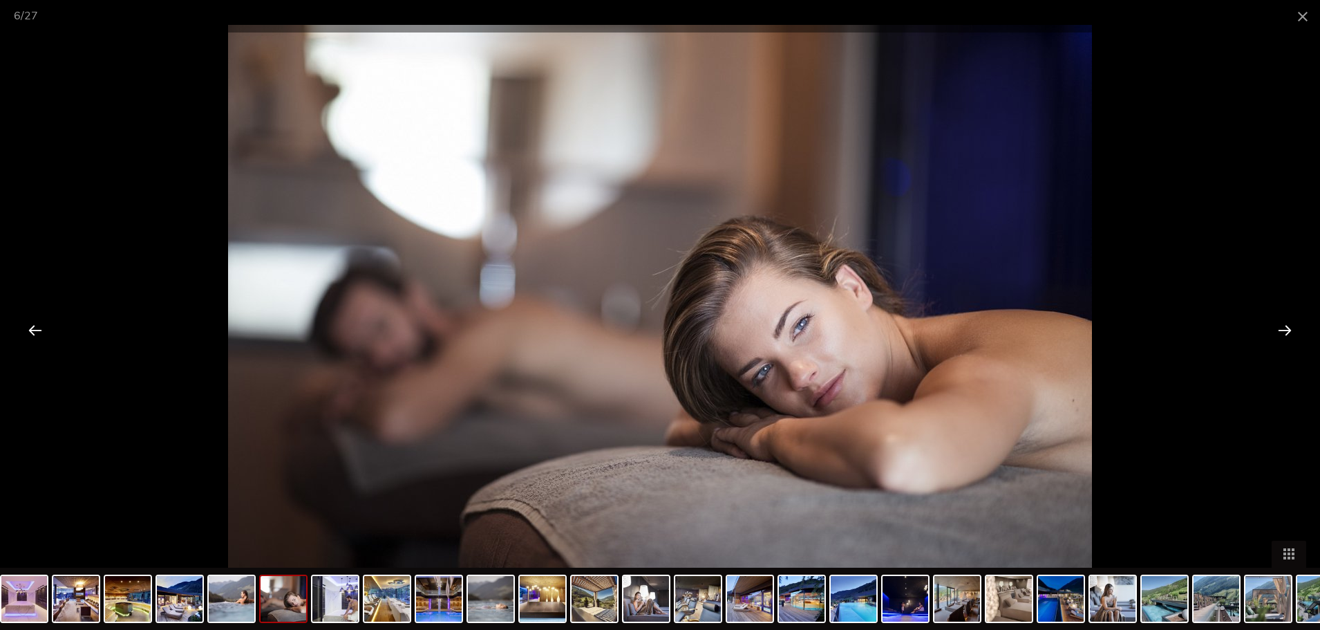
click at [1289, 330] on div at bounding box center [1284, 329] width 43 height 43
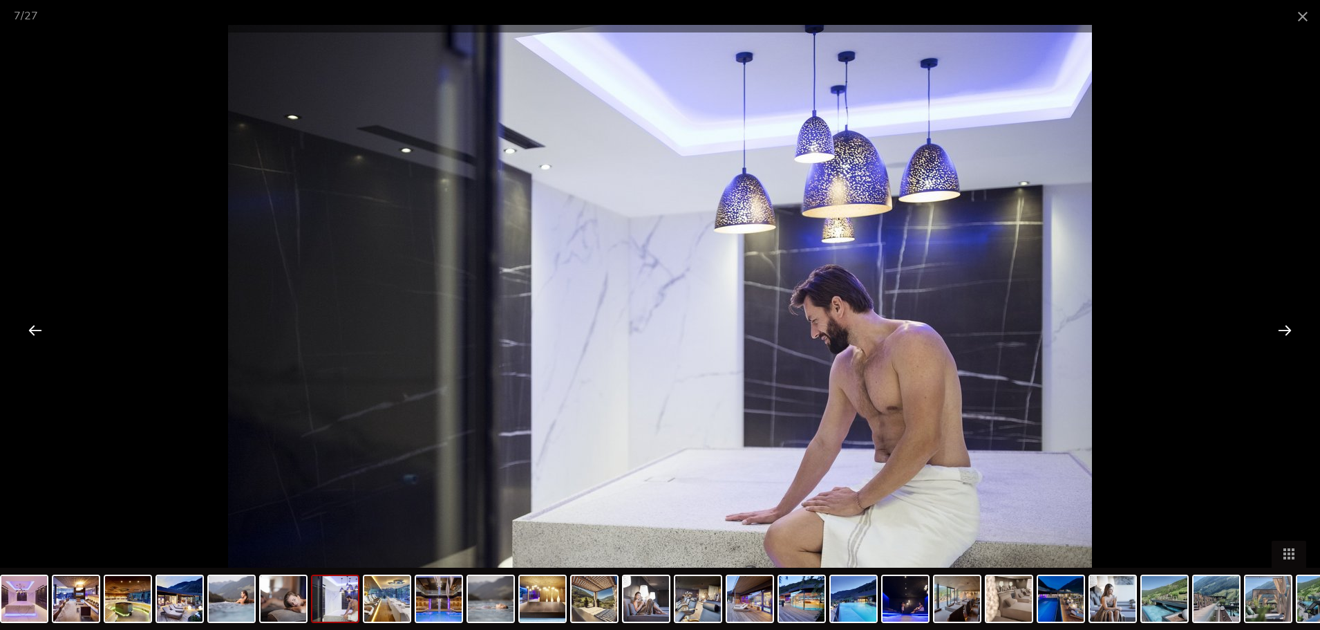
click at [1289, 330] on div at bounding box center [1284, 329] width 43 height 43
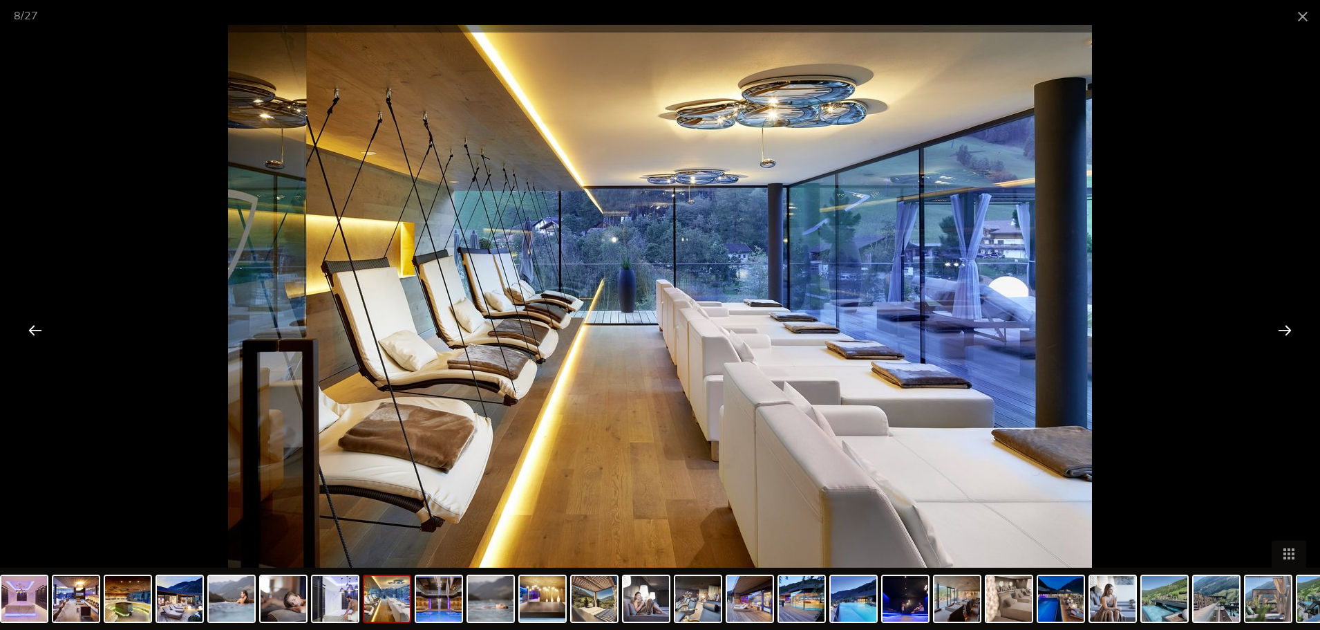
click at [1289, 330] on div at bounding box center [1284, 329] width 43 height 43
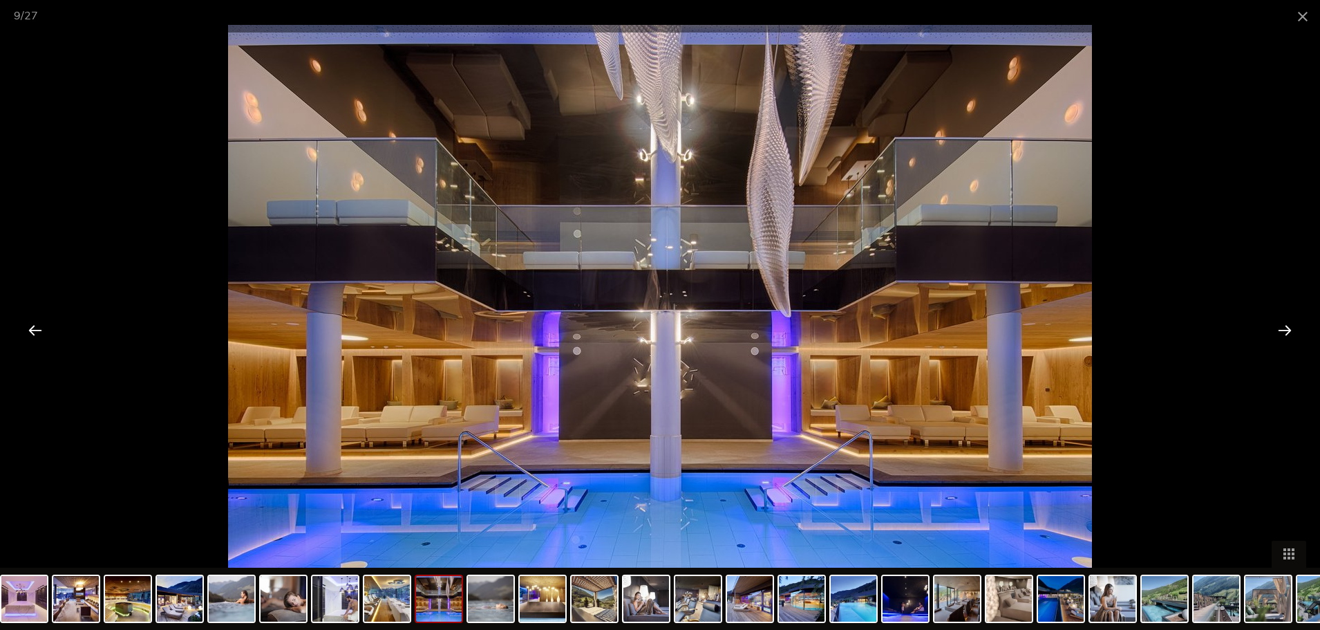
click at [1289, 330] on div at bounding box center [1284, 329] width 43 height 43
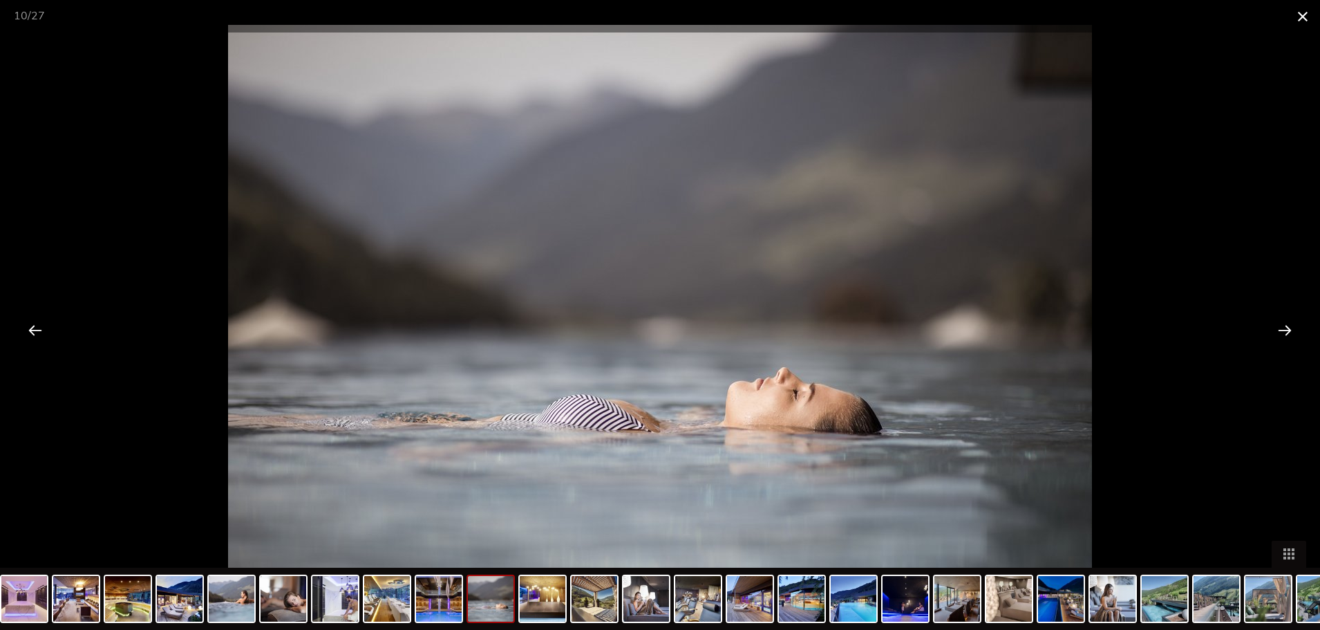
click at [1297, 19] on span at bounding box center [1302, 16] width 35 height 32
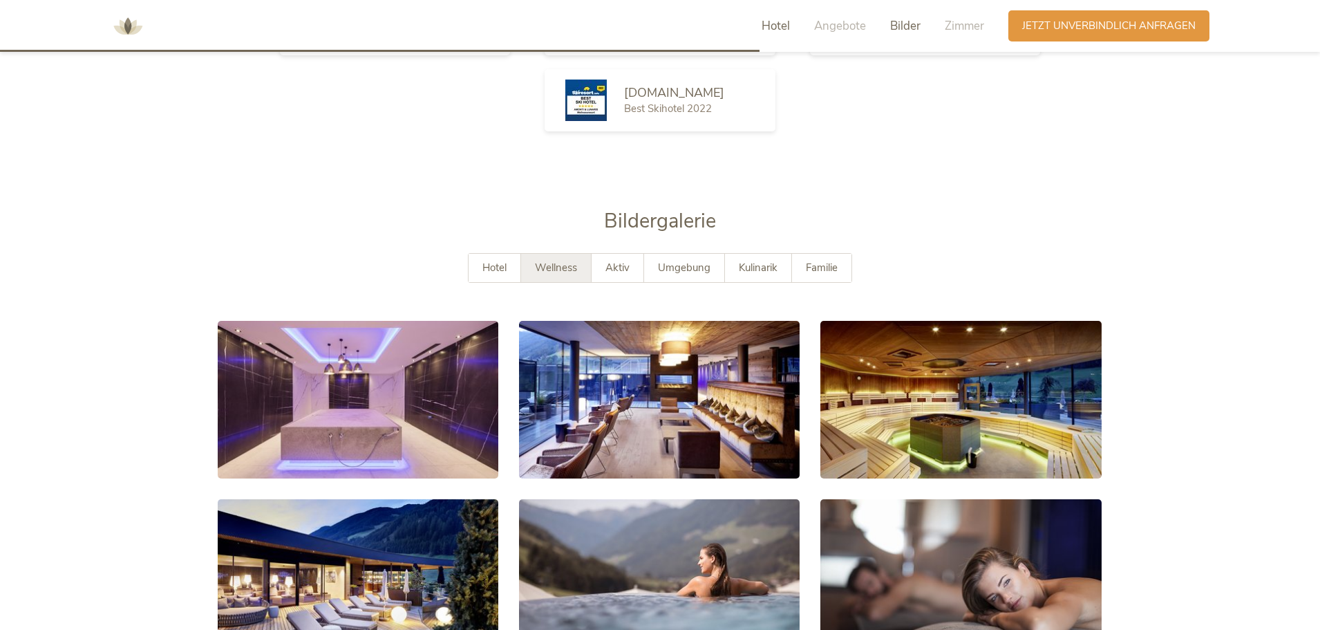
click at [767, 26] on span "Hotel" at bounding box center [776, 26] width 28 height 16
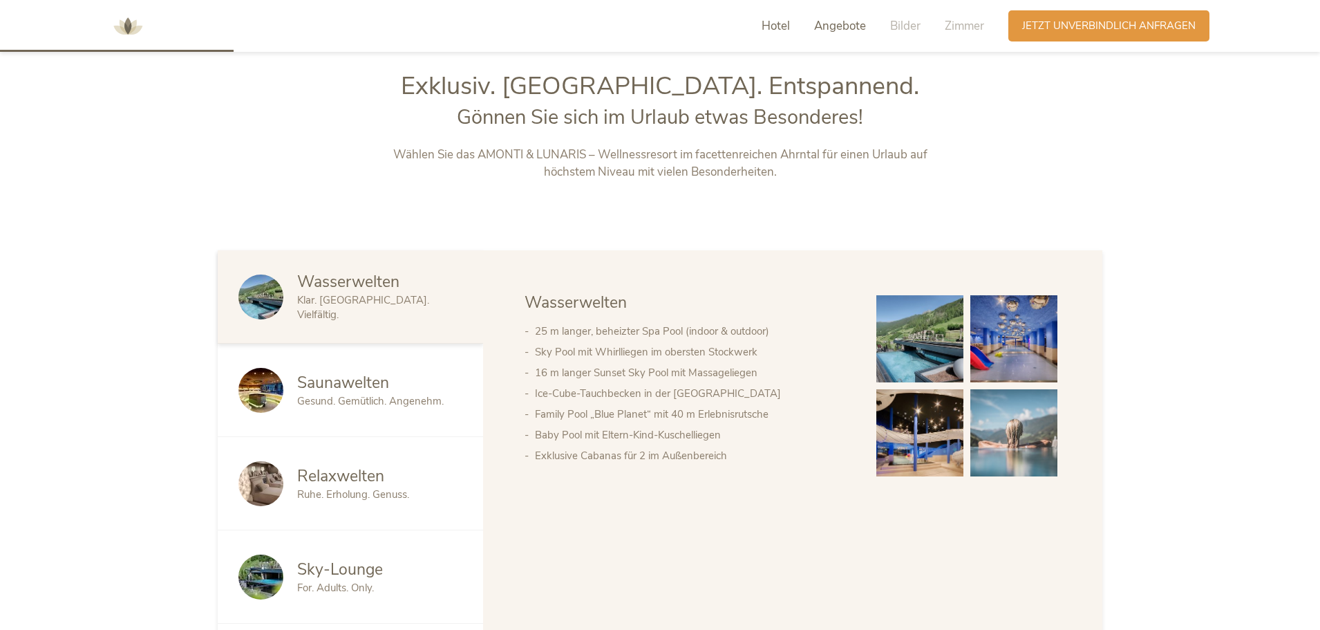
click at [849, 30] on span "Angebote" at bounding box center [840, 26] width 52 height 16
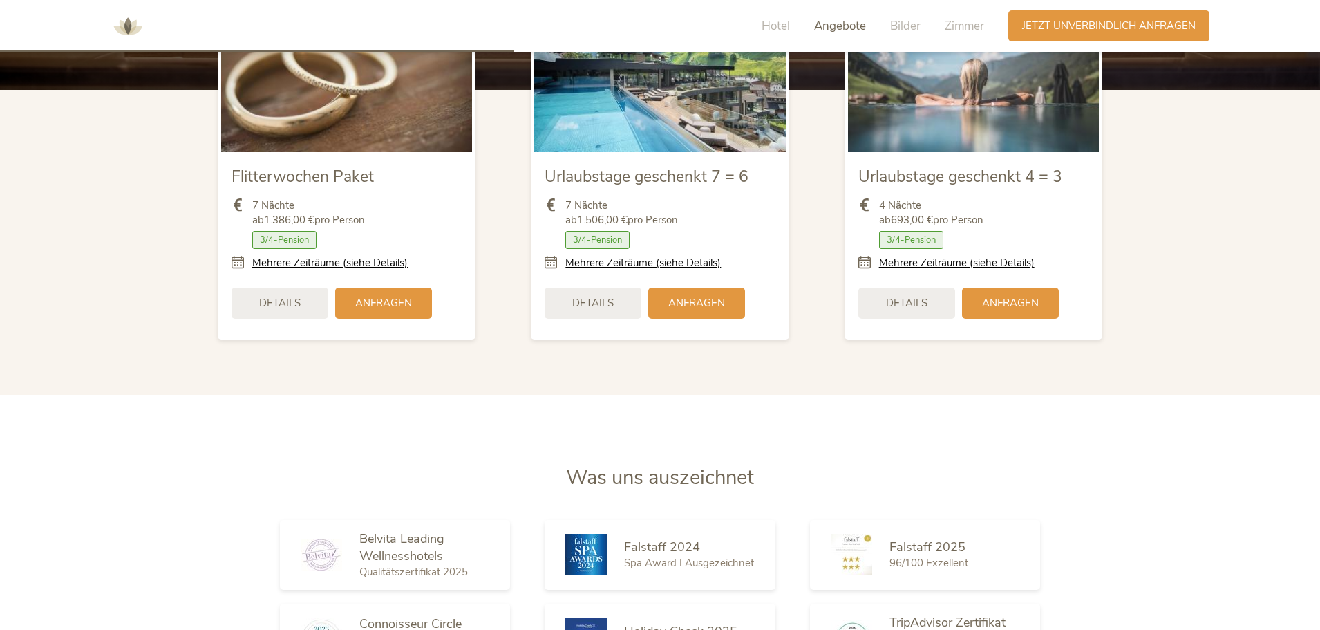
scroll to position [1661, 0]
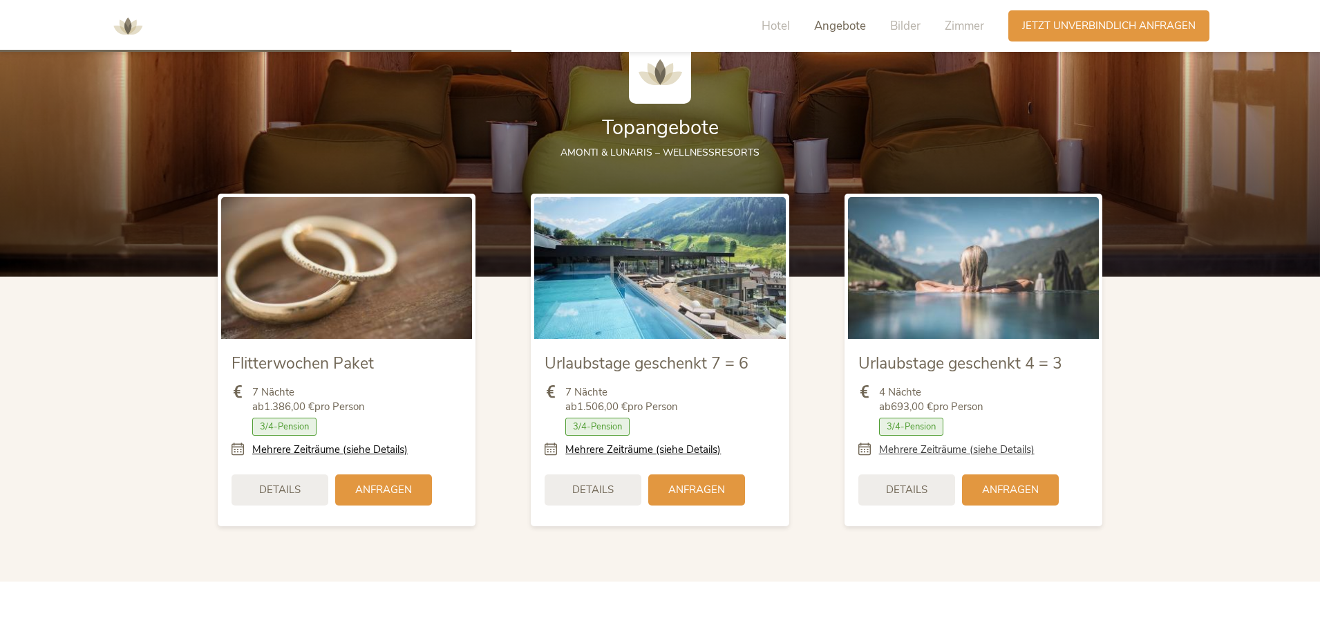
click at [979, 447] on link "Mehrere Zeiträume (siehe Details)" at bounding box center [956, 449] width 155 height 15
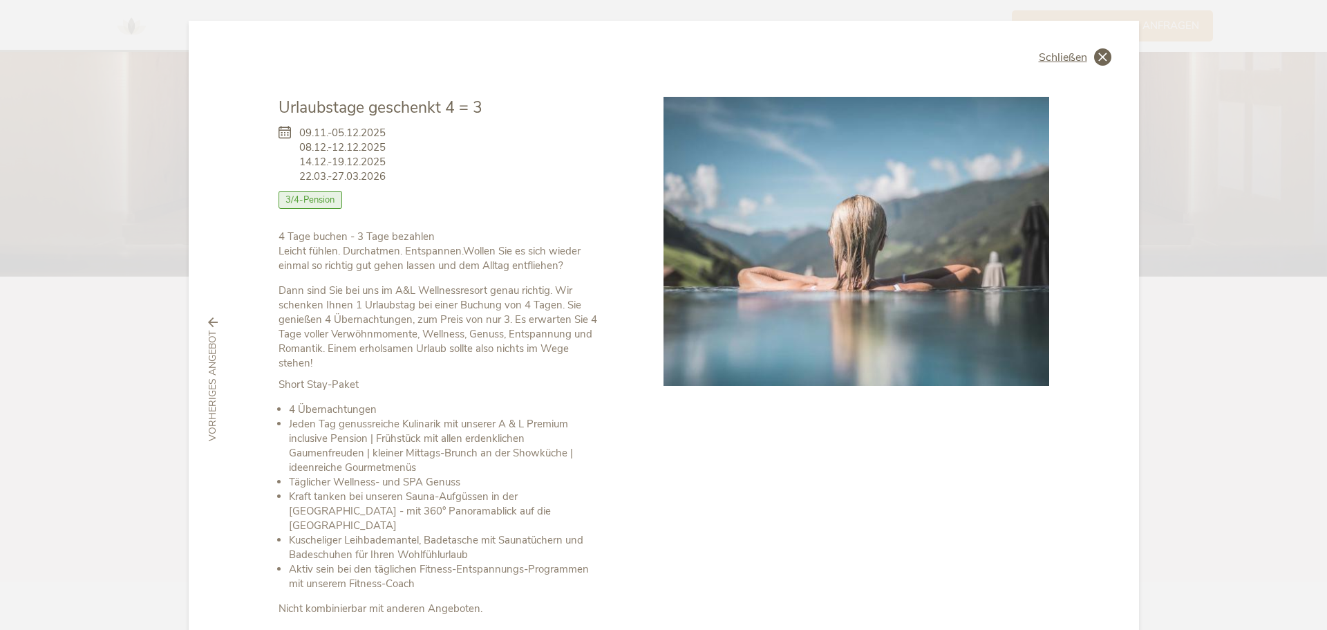
click at [1055, 57] on span "Schließen" at bounding box center [1063, 57] width 48 height 11
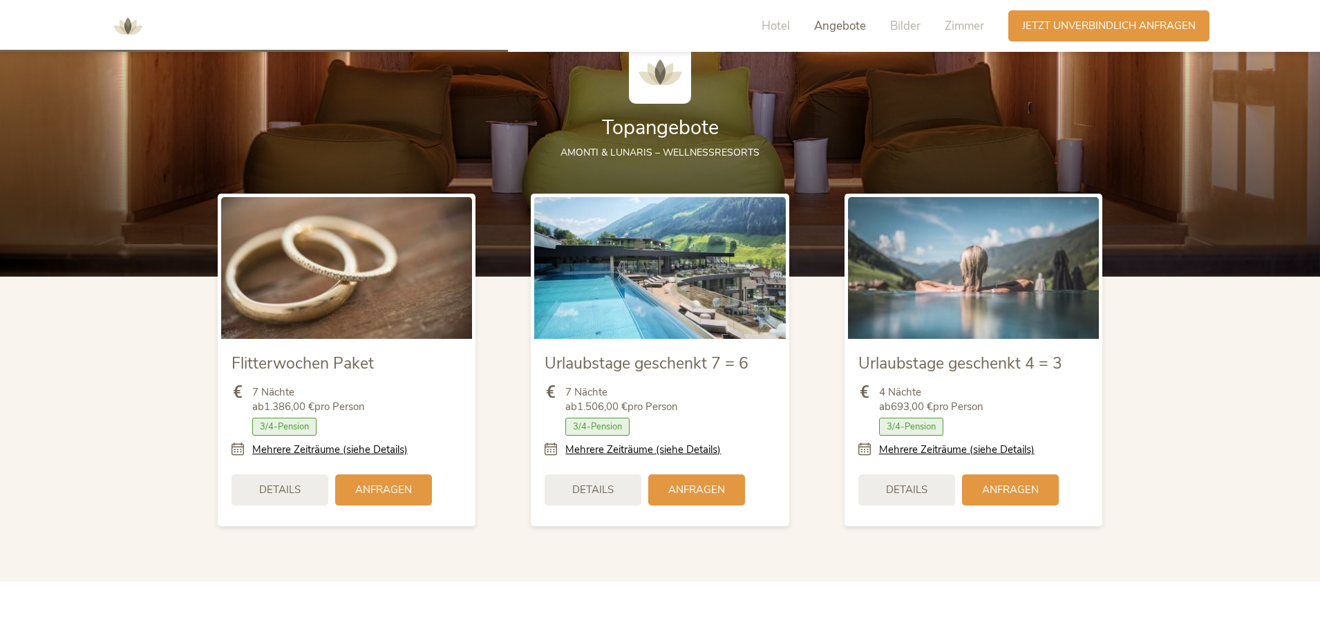
scroll to position [1384, 0]
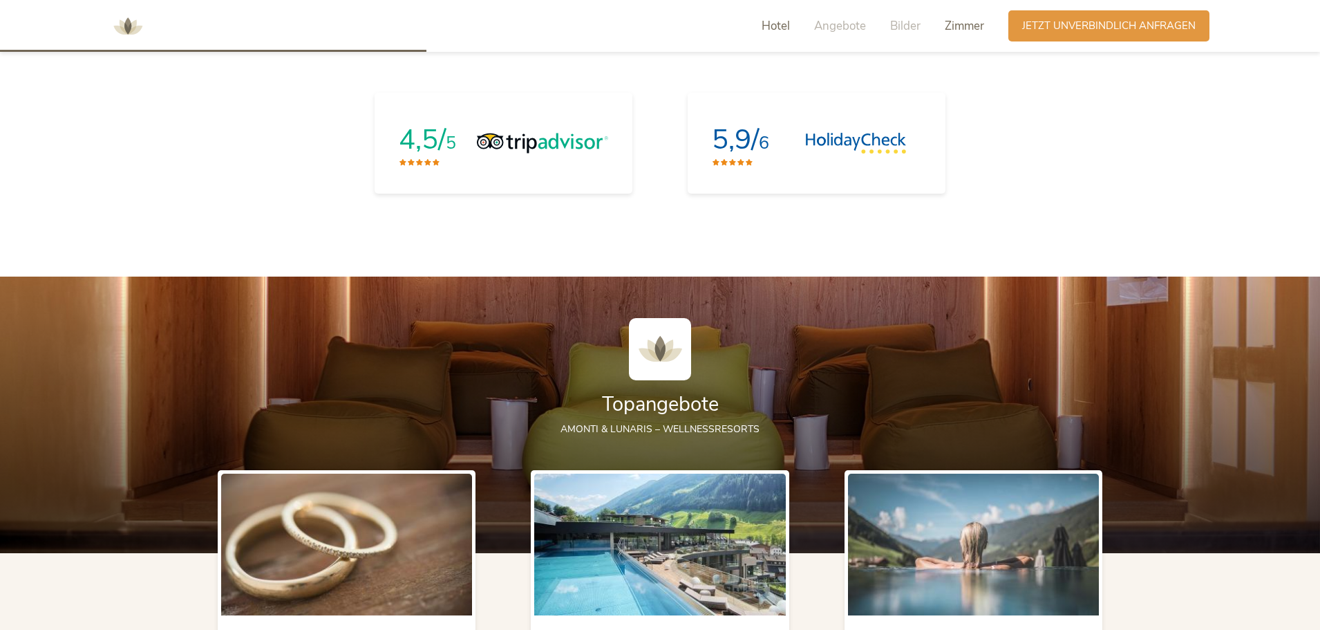
click at [955, 23] on span "Zimmer" at bounding box center [964, 26] width 39 height 16
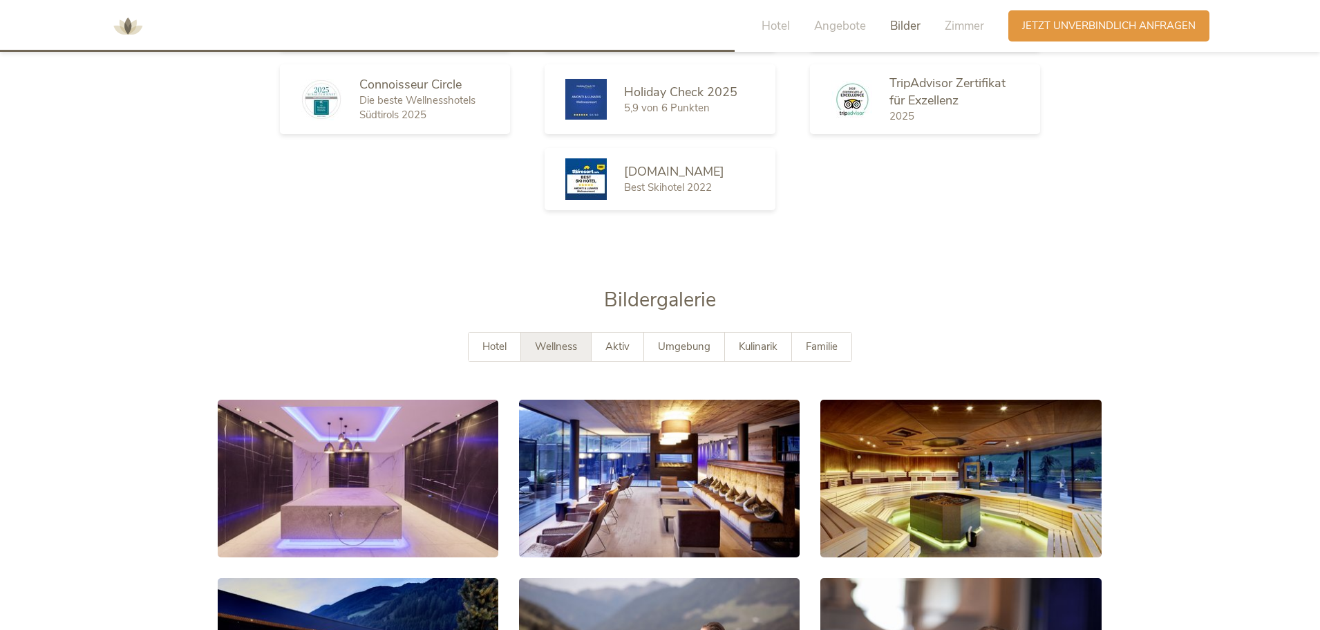
scroll to position [2162, 0]
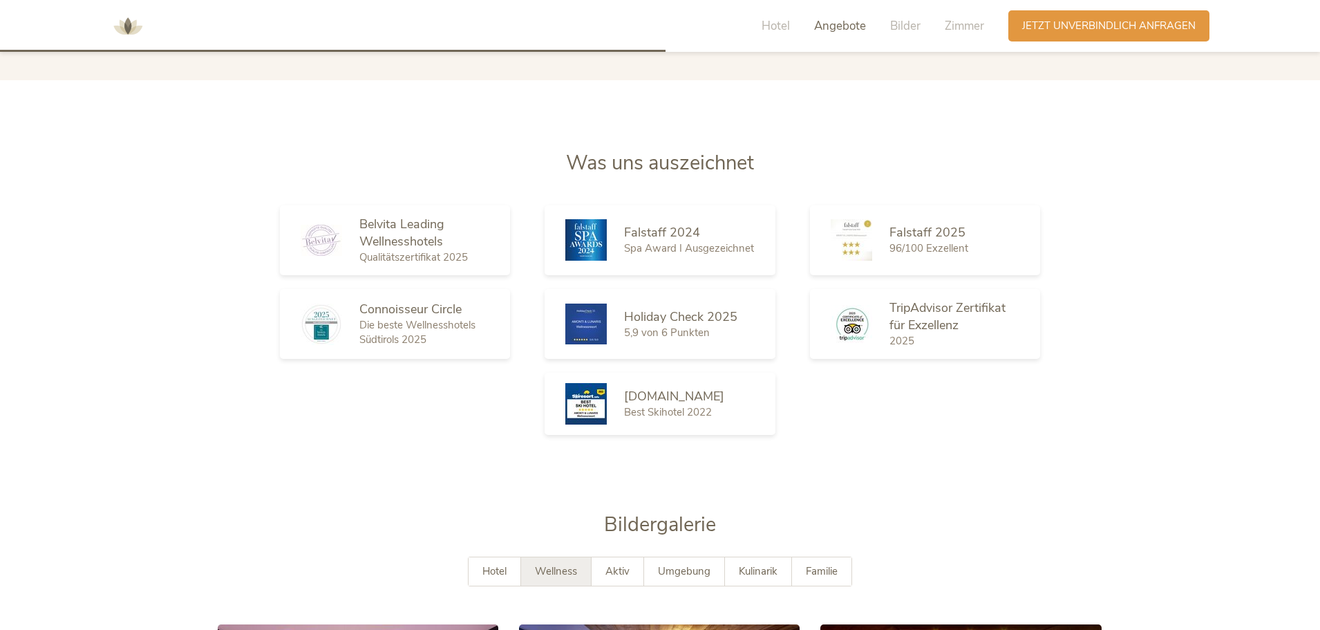
click at [121, 23] on img at bounding box center [127, 26] width 41 height 41
